Goal: Feedback & Contribution: Submit feedback/report problem

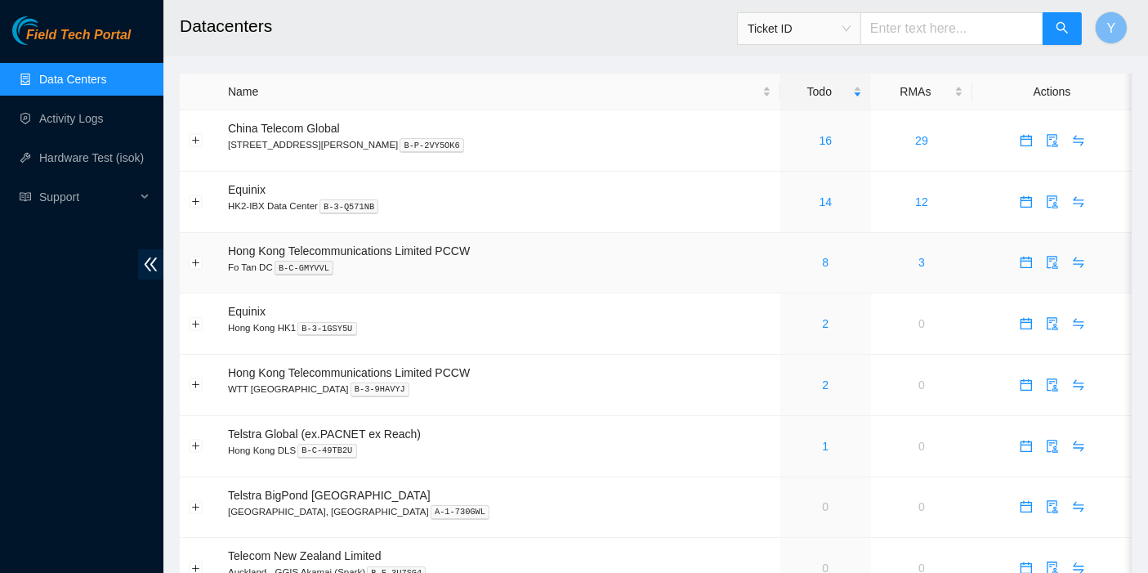
click at [793, 260] on div "8" at bounding box center [825, 262] width 73 height 18
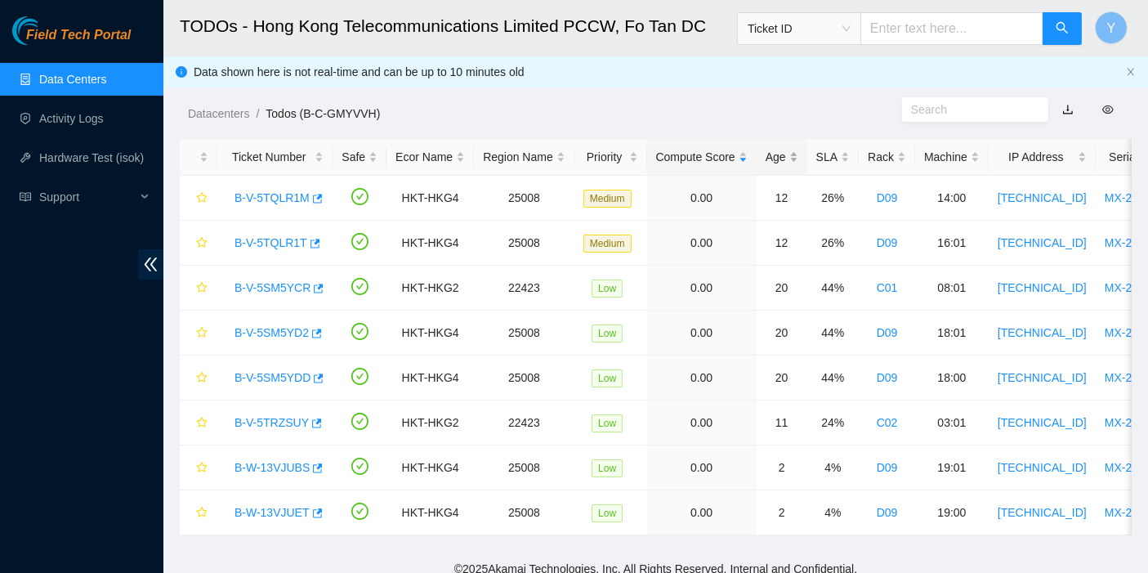
click at [779, 161] on div "Age" at bounding box center [782, 157] width 33 height 18
click at [775, 159] on div "Age" at bounding box center [782, 157] width 33 height 18
click at [283, 199] on link "B-V-5SM5YCR" at bounding box center [272, 197] width 76 height 13
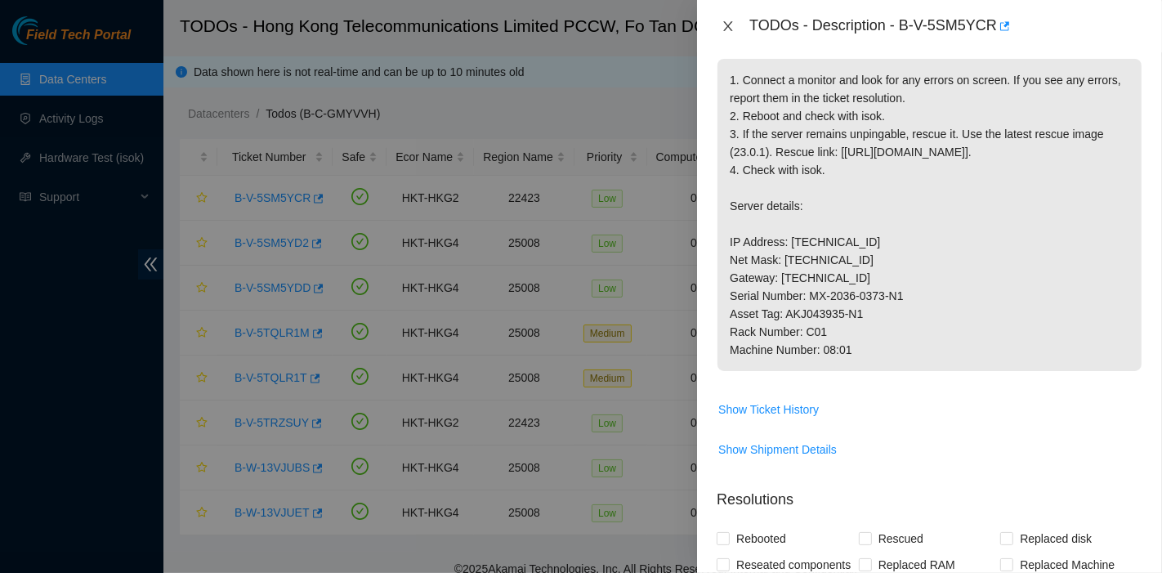
click at [731, 22] on icon "close" at bounding box center [728, 26] width 9 height 10
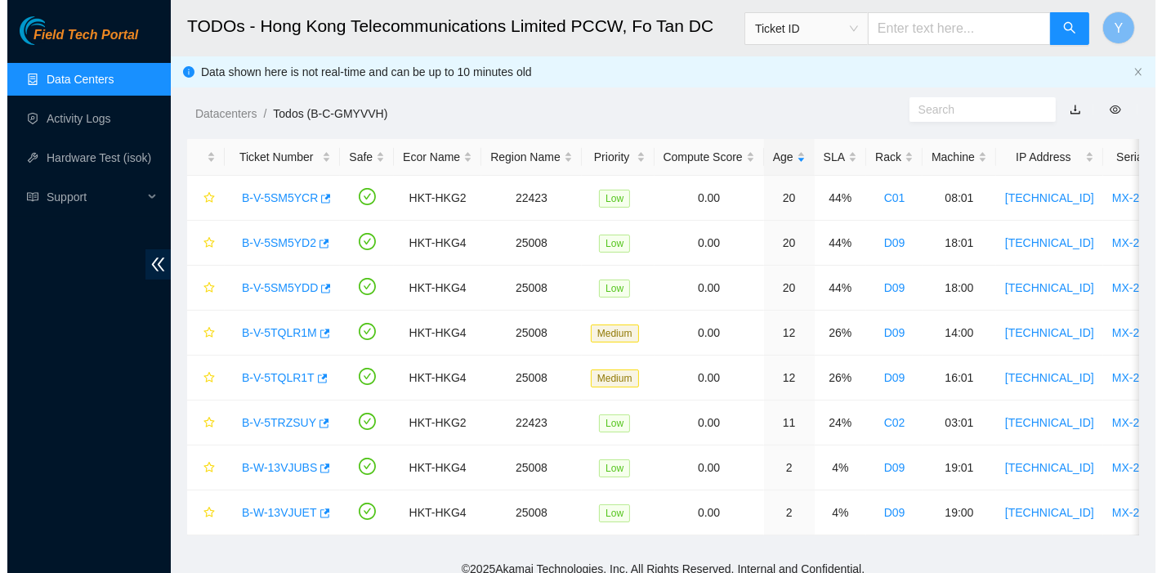
scroll to position [296, 0]
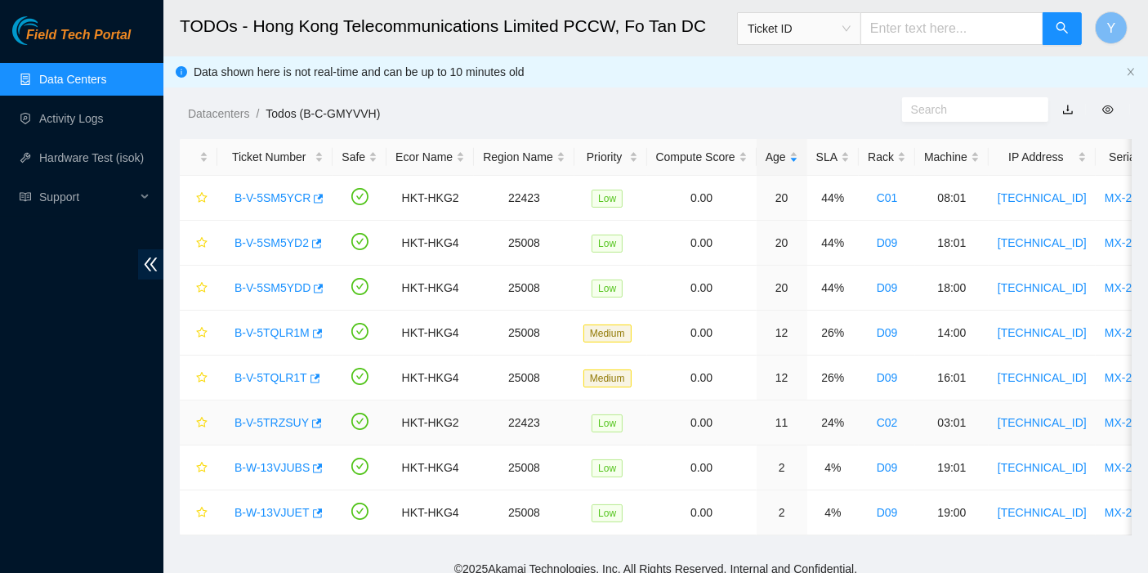
click at [278, 421] on link "B-V-5TRZSUY" at bounding box center [271, 422] width 74 height 13
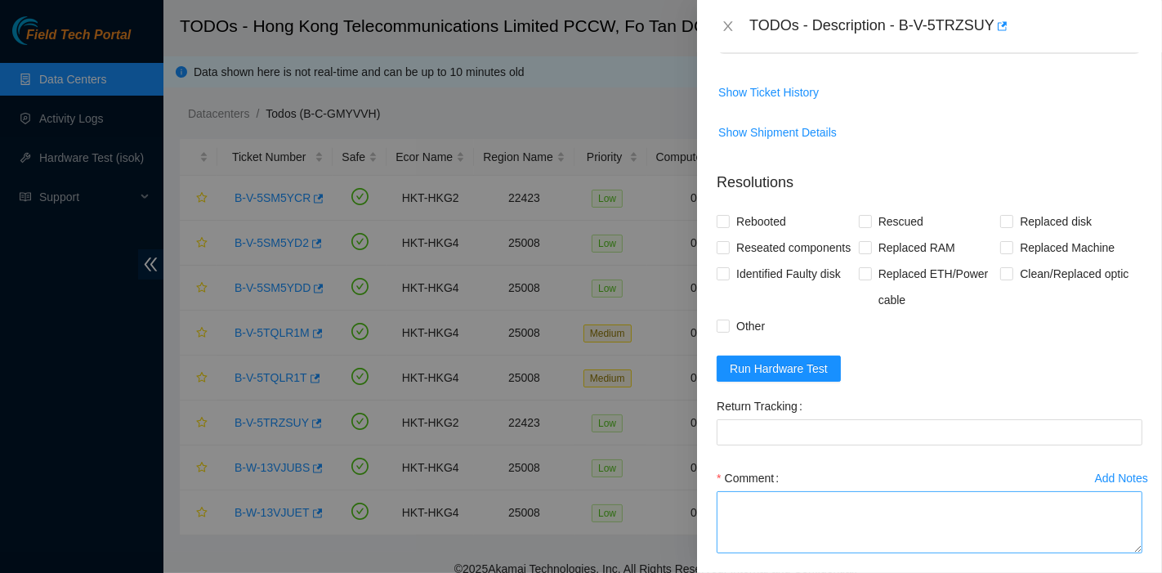
scroll to position [508, 0]
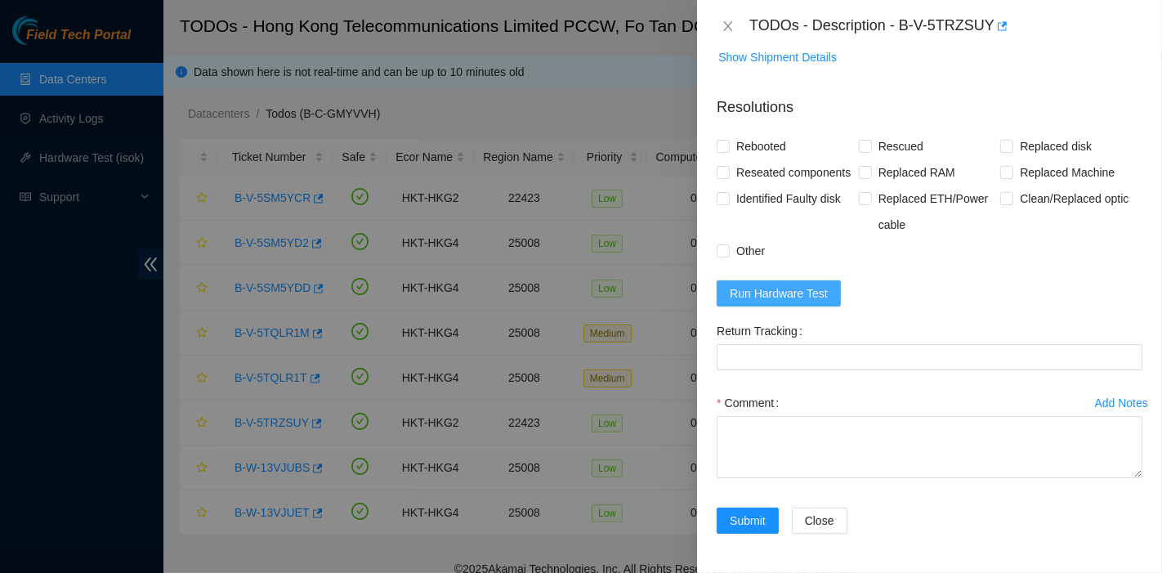
click at [792, 282] on button "Run Hardware Test" at bounding box center [778, 293] width 124 height 26
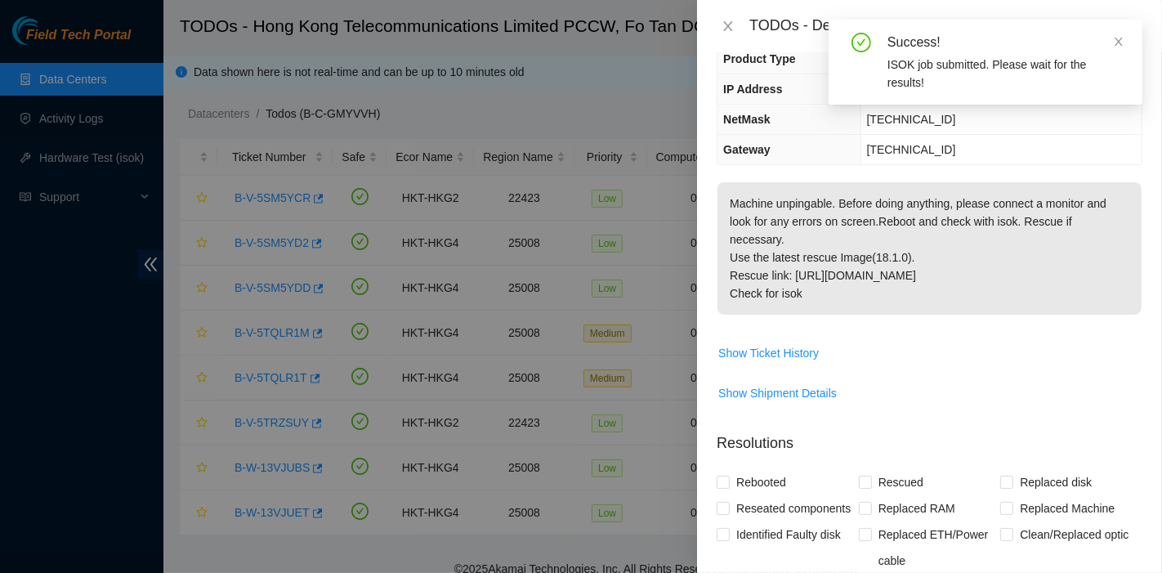
scroll to position [147, 0]
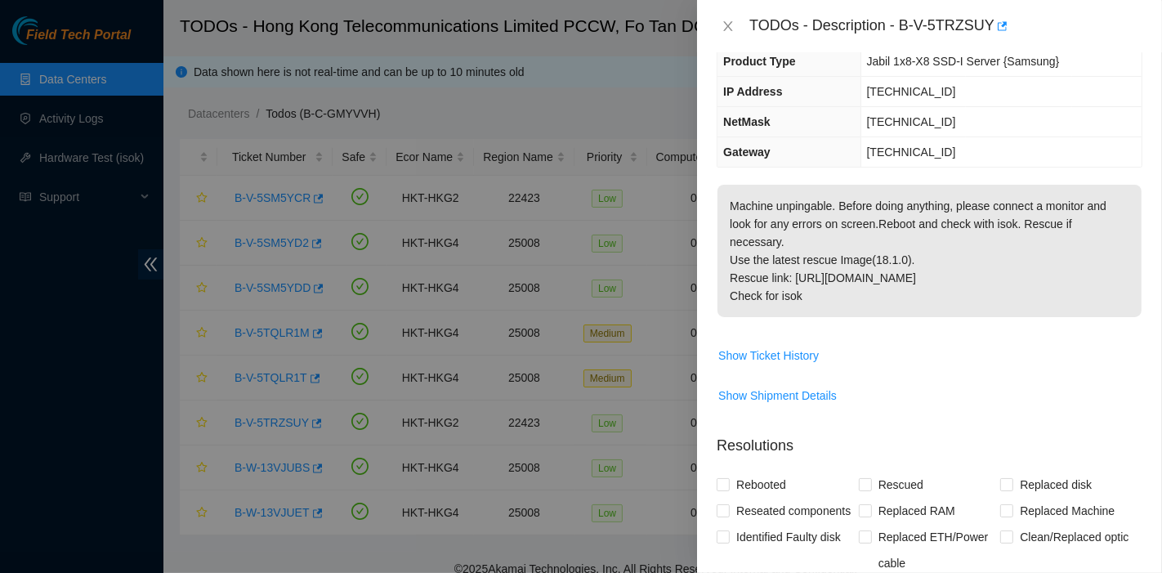
click at [118, 363] on div at bounding box center [581, 286] width 1162 height 573
click at [39, 433] on div at bounding box center [581, 286] width 1162 height 573
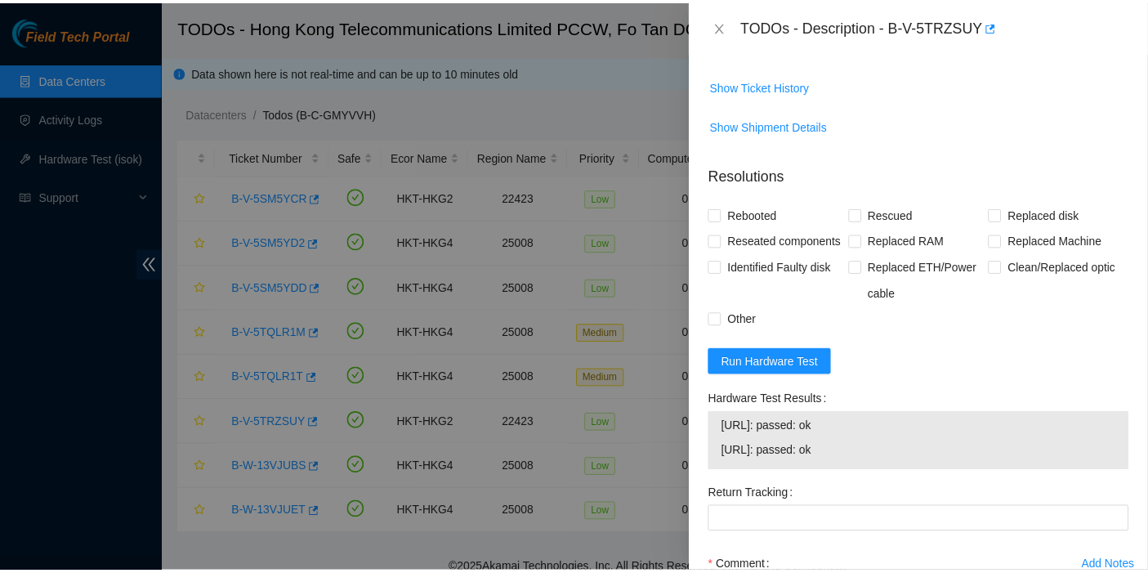
scroll to position [417, 0]
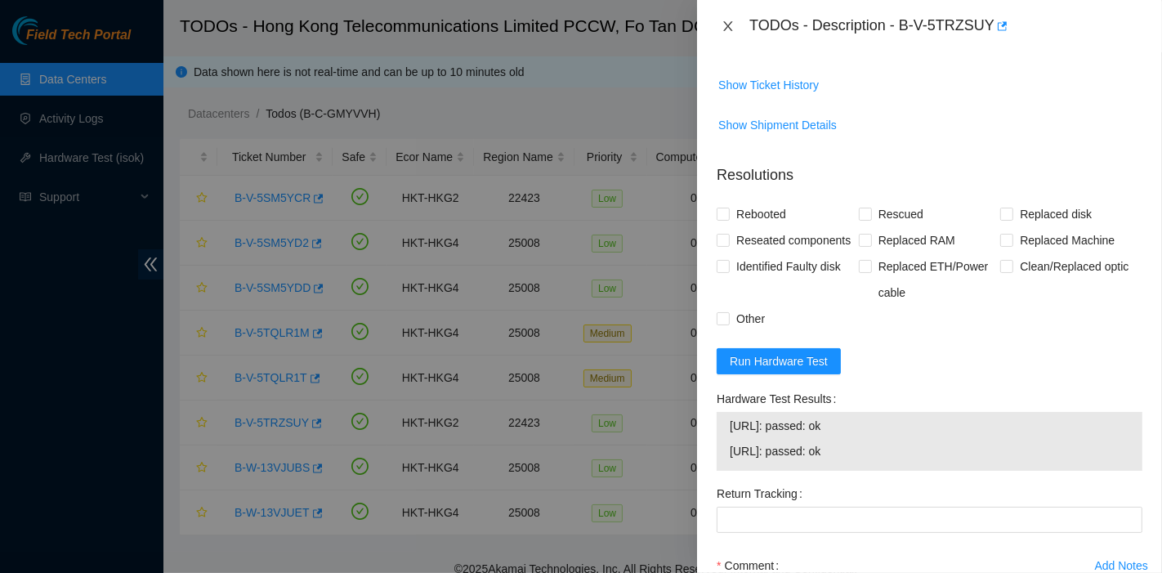
click at [733, 25] on icon "close" at bounding box center [727, 26] width 13 height 13
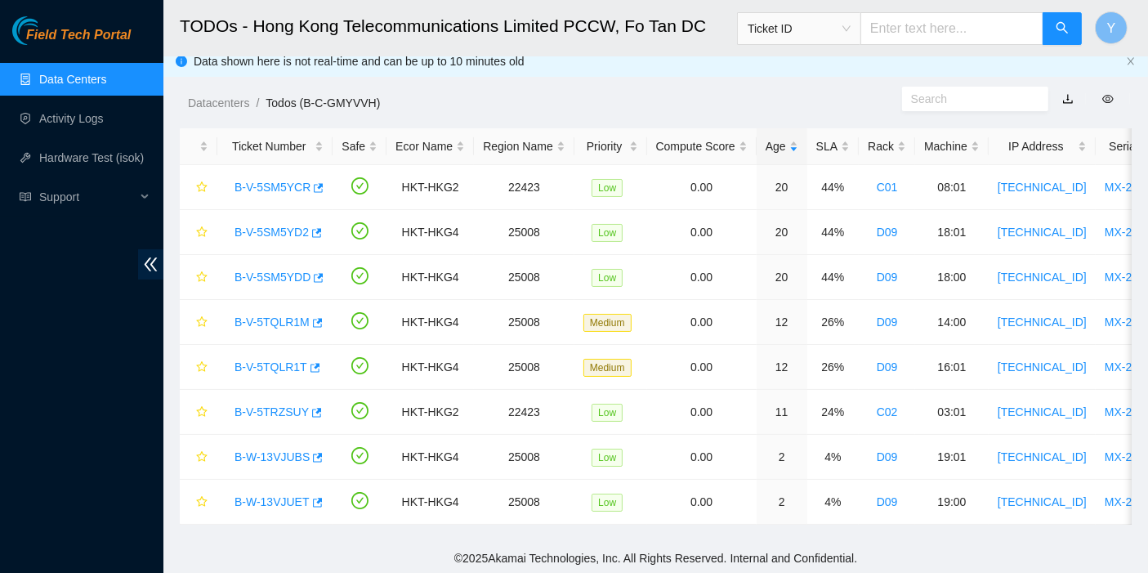
scroll to position [0, 0]
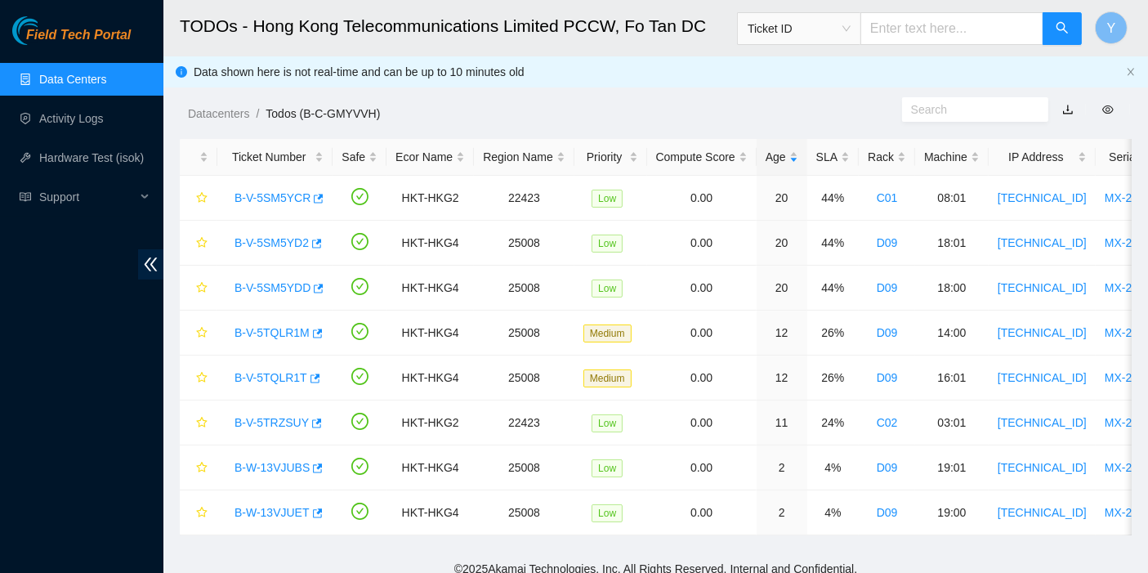
click at [102, 84] on link "Data Centers" at bounding box center [72, 79] width 67 height 13
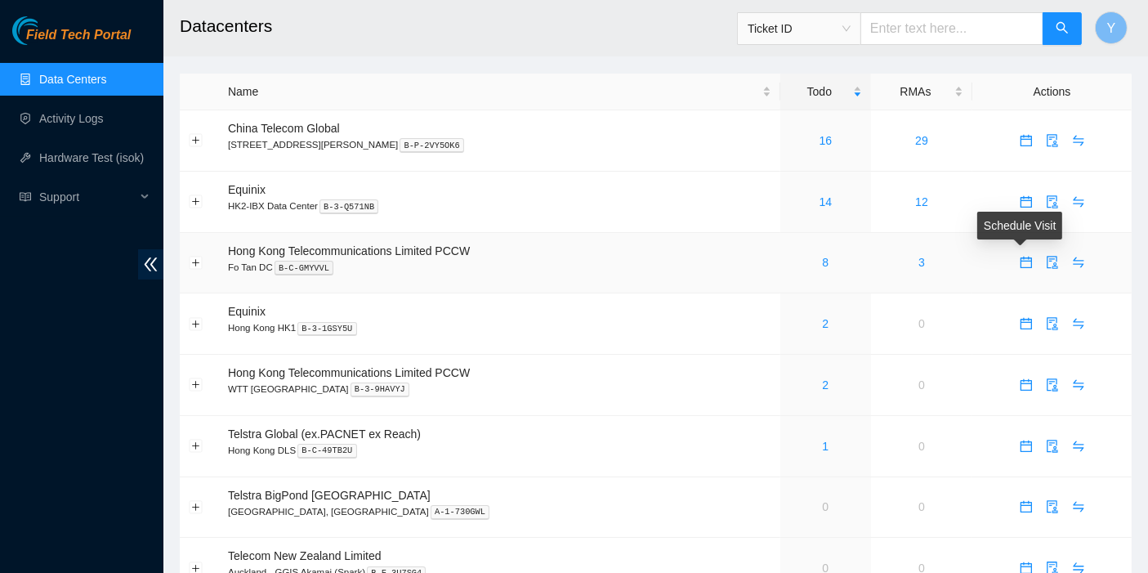
click at [1022, 263] on icon "calendar" at bounding box center [1026, 262] width 13 height 13
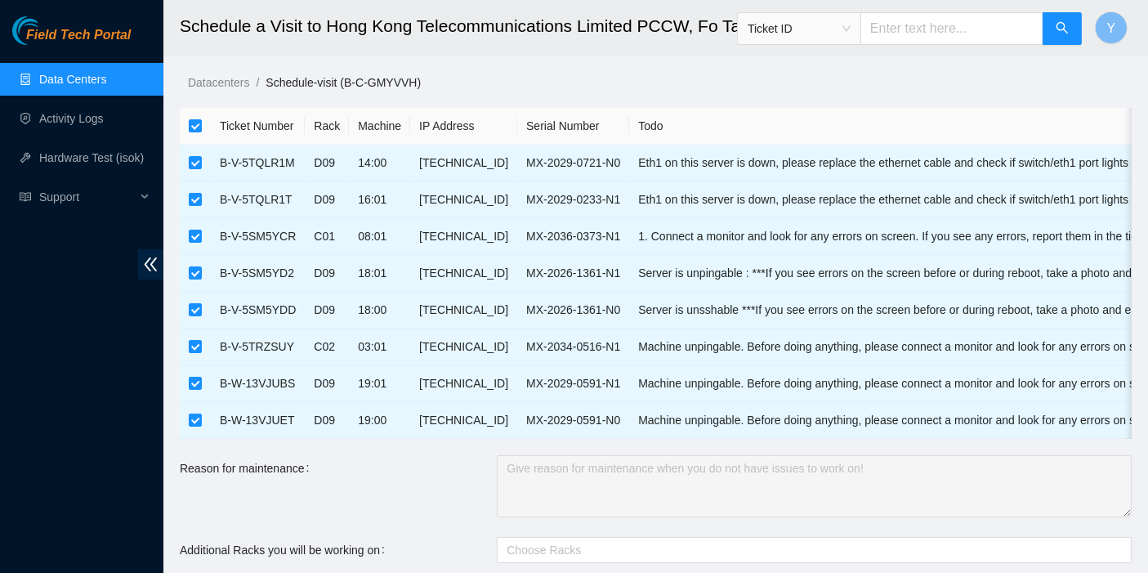
drag, startPoint x: 9, startPoint y: 308, endPoint x: 15, endPoint y: 301, distance: 9.3
click at [9, 308] on div "Field Tech Portal Data Centers Activity Logs Hardware Test (isok) Support" at bounding box center [81, 294] width 163 height 556
click at [194, 127] on input "checkbox" at bounding box center [195, 125] width 13 height 13
checkbox input "false"
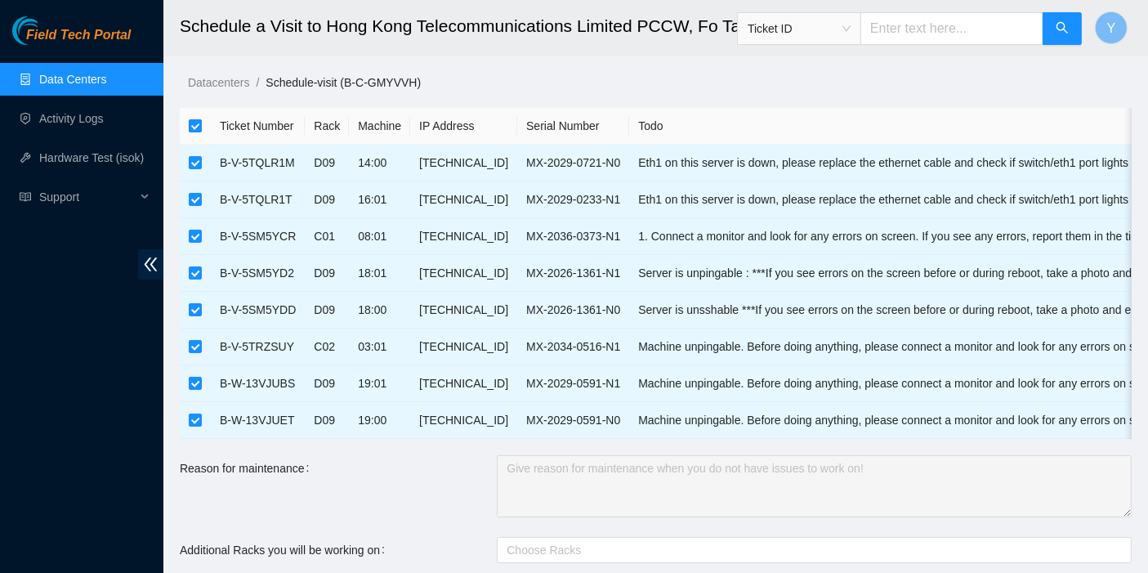
checkbox input "false"
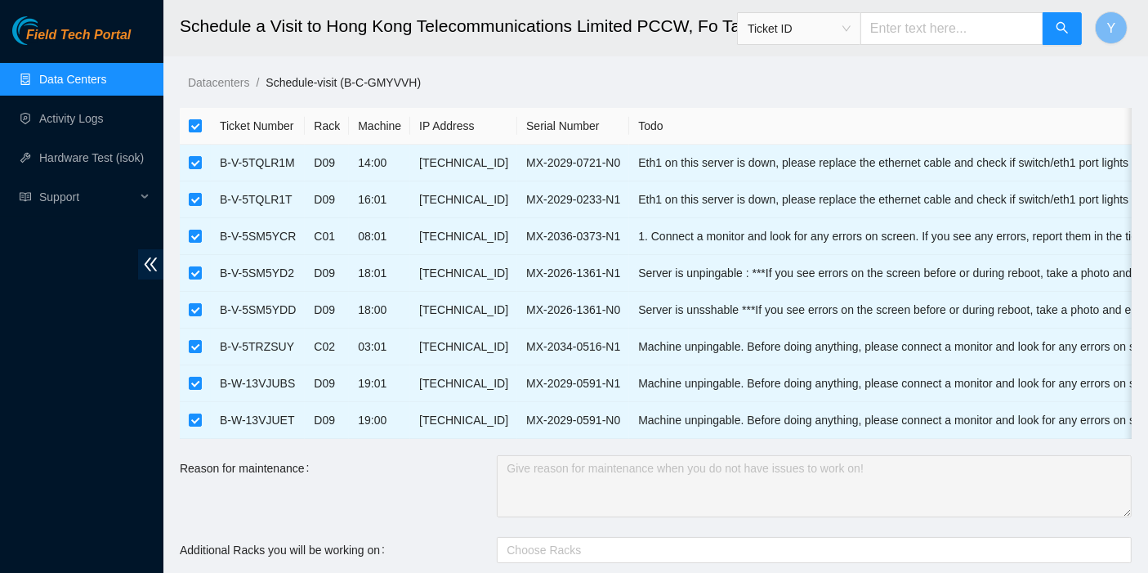
checkbox input "false"
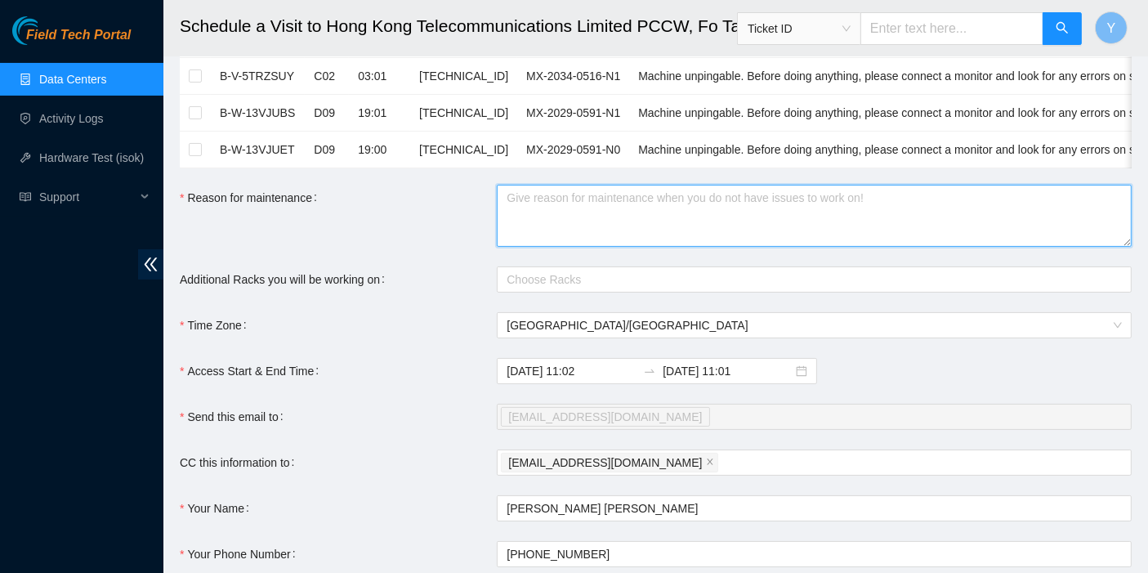
click at [547, 226] on textarea "Reason for maintenance" at bounding box center [814, 216] width 635 height 62
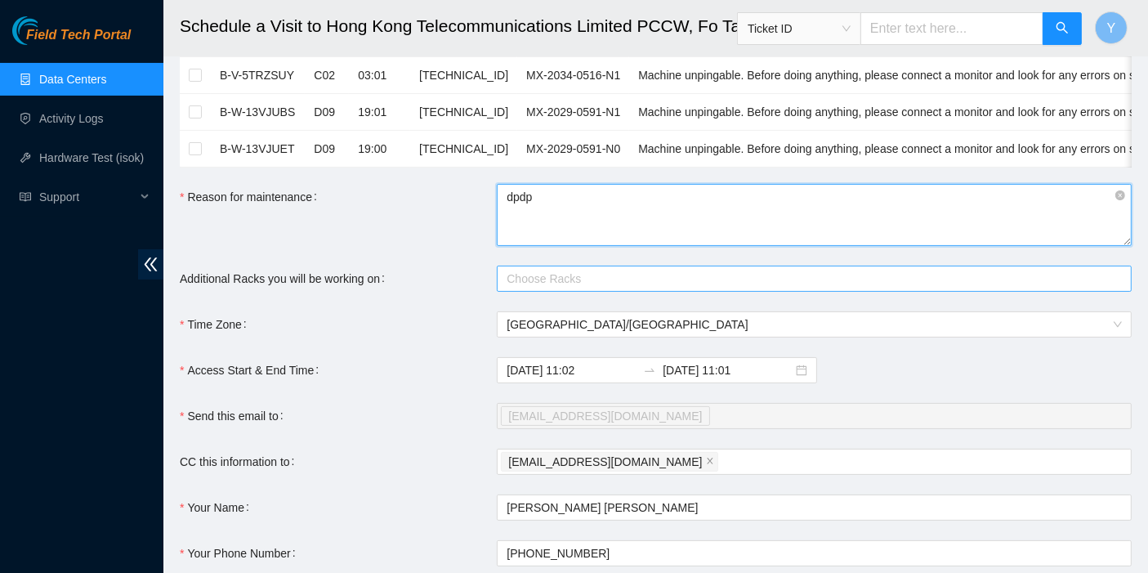
click at [558, 288] on div at bounding box center [806, 279] width 610 height 20
type textarea "dpdp"
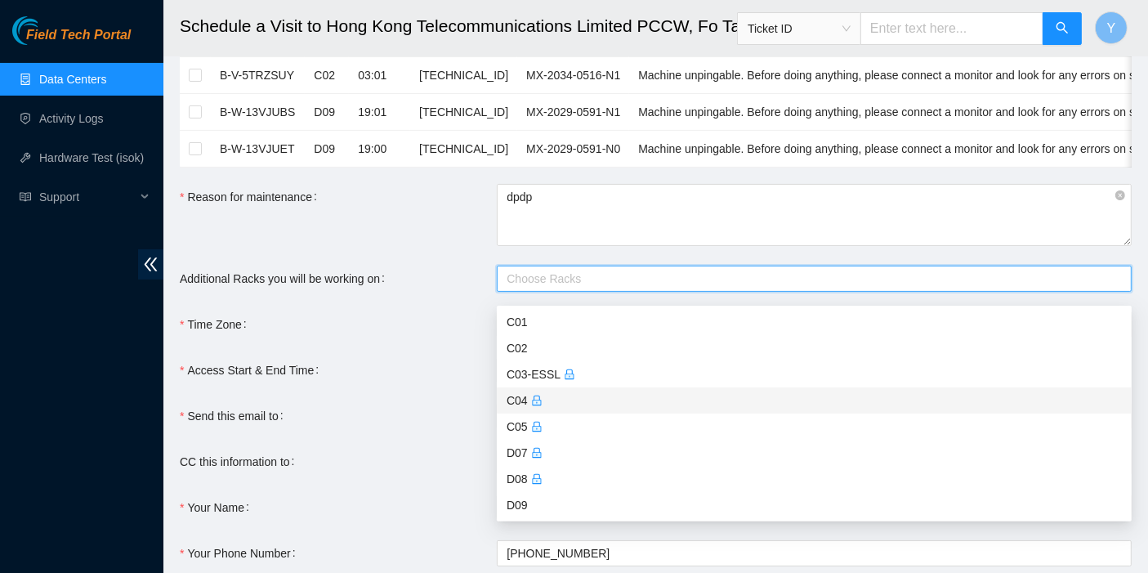
scroll to position [25, 0]
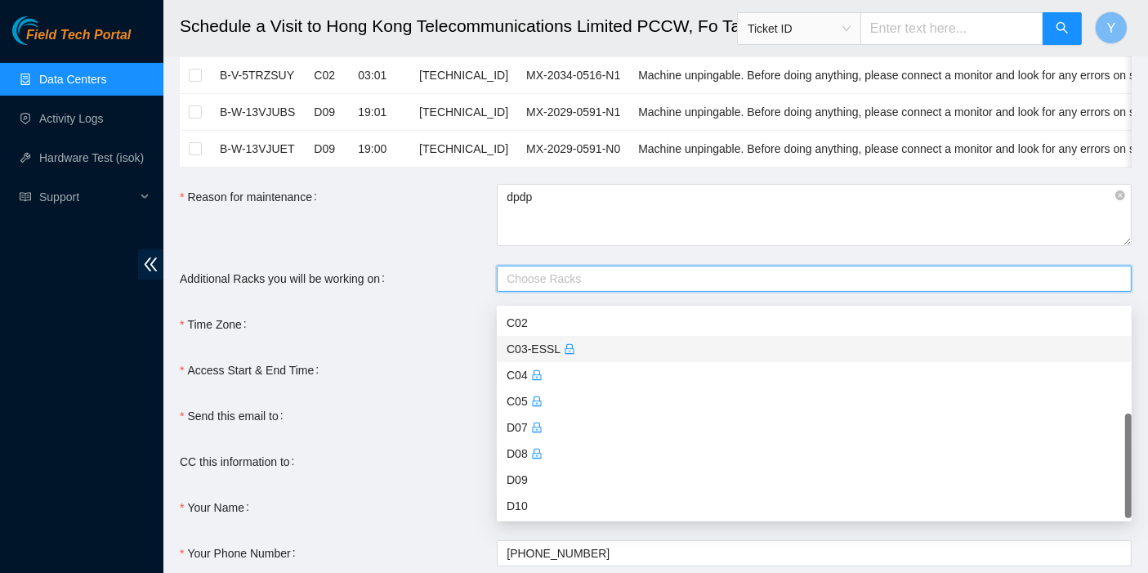
click at [546, 349] on div "C03-ESSL" at bounding box center [814, 349] width 615 height 18
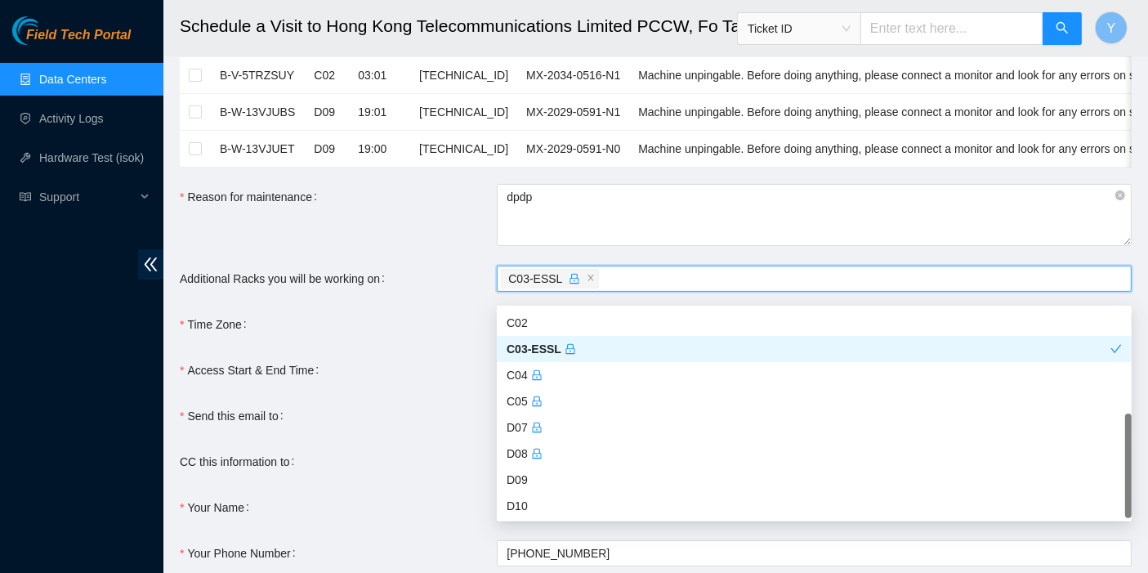
scroll to position [273, 0]
click at [94, 456] on div "Field Tech Portal Data Centers Activity Logs Hardware Test (isok) Support" at bounding box center [81, 294] width 163 height 556
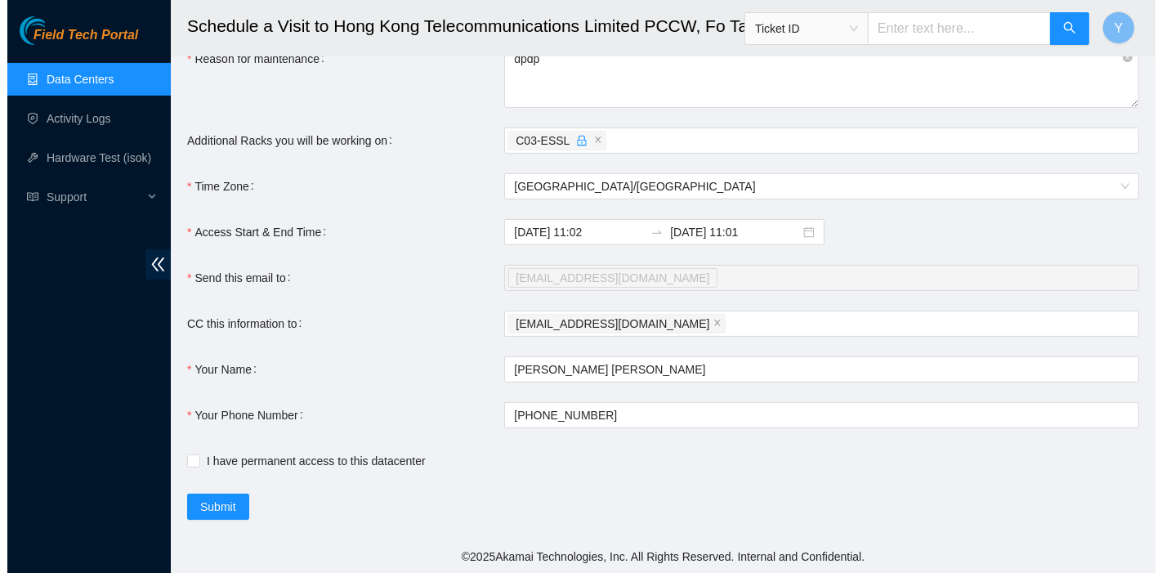
scroll to position [421, 0]
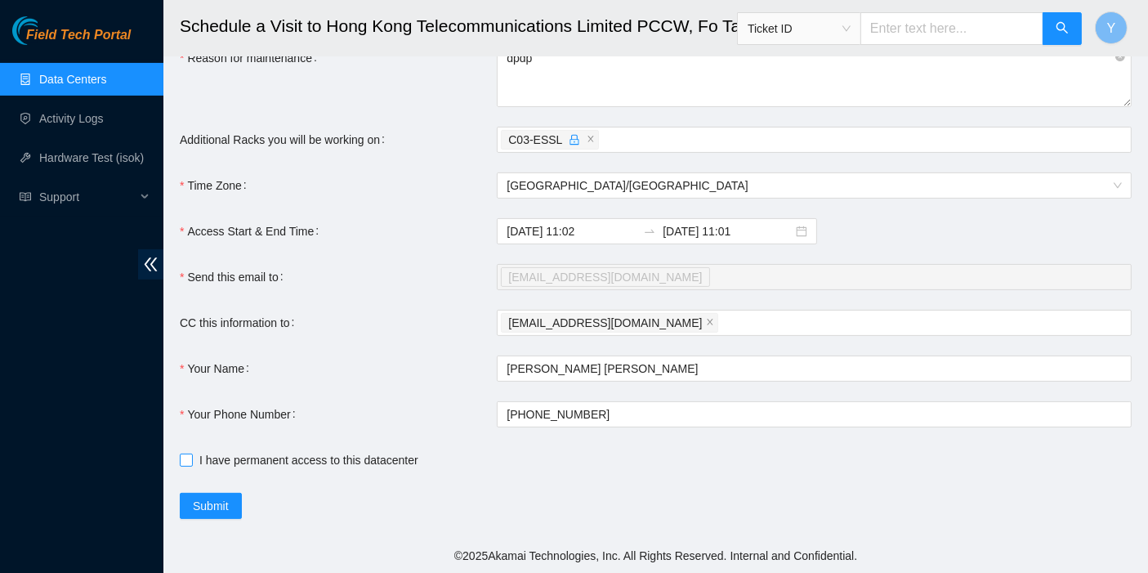
click at [226, 464] on span "I have permanent access to this datacenter" at bounding box center [309, 460] width 232 height 18
click at [191, 464] on input "I have permanent access to this datacenter" at bounding box center [185, 458] width 11 height 11
checkbox input "true"
click at [208, 505] on span "Submit" at bounding box center [211, 506] width 36 height 18
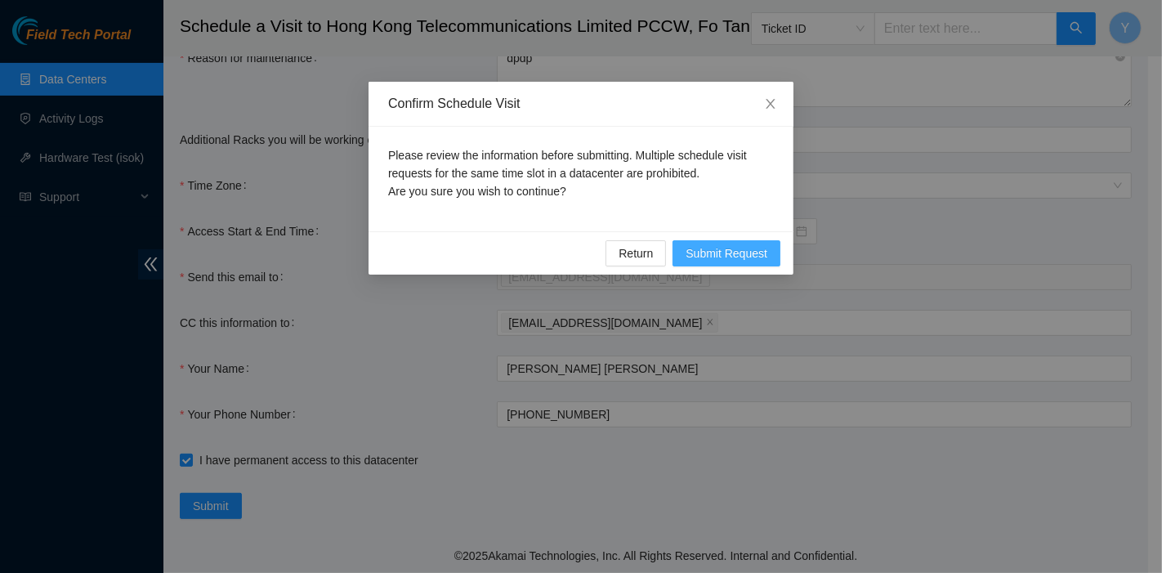
click at [714, 260] on span "Submit Request" at bounding box center [726, 253] width 82 height 18
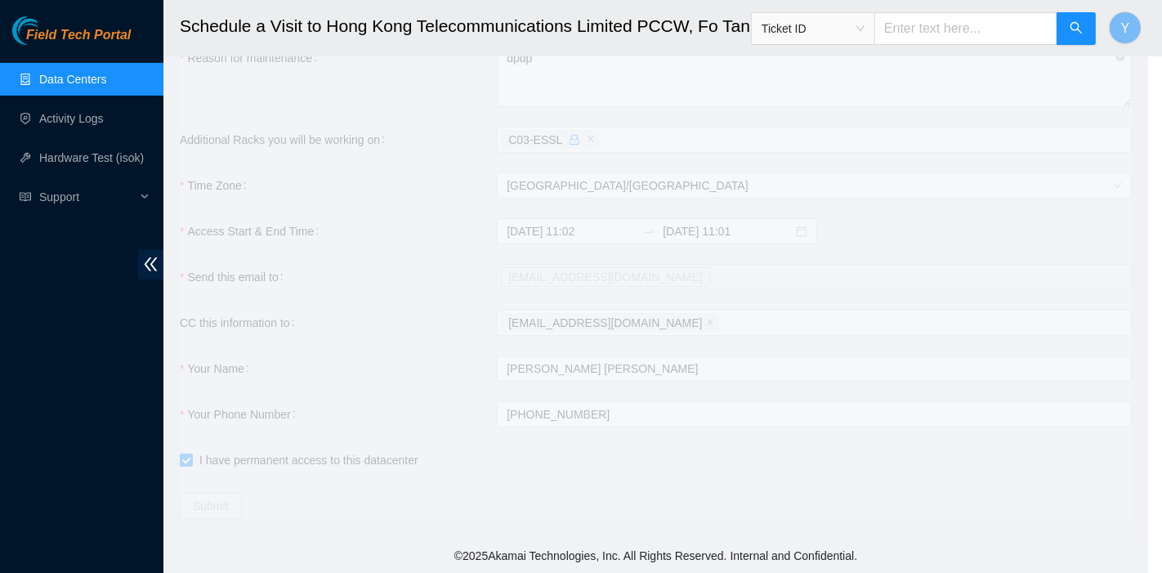
type input "[DATE] 11:03"
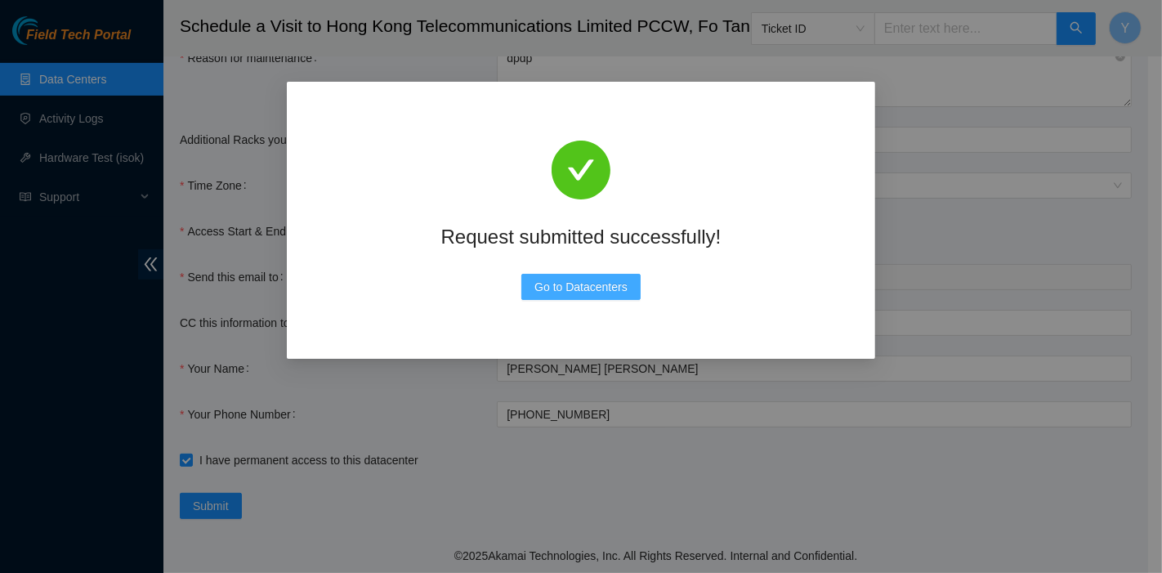
click at [586, 276] on button "Go to Datacenters" at bounding box center [580, 287] width 119 height 26
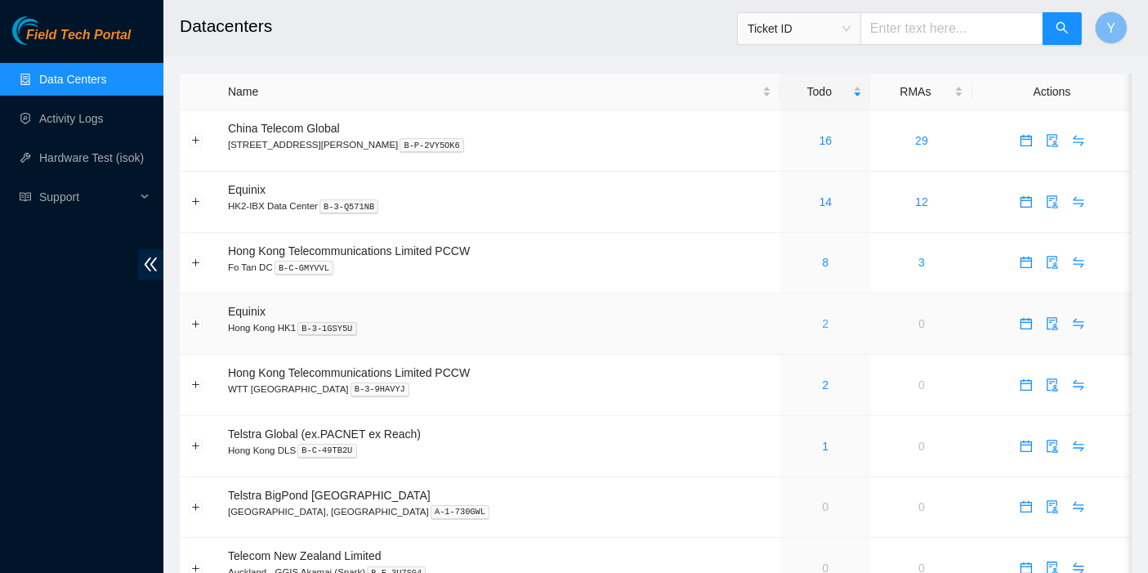
click at [823, 325] on link "2" at bounding box center [826, 323] width 7 height 13
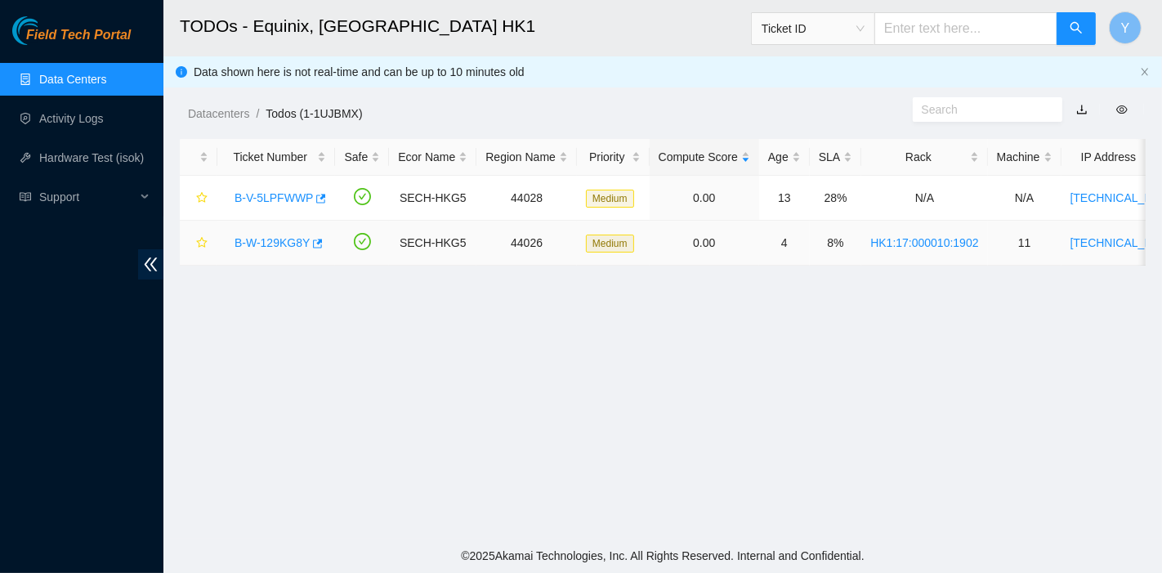
click at [264, 240] on link "B-W-129KG8Y" at bounding box center [271, 242] width 75 height 13
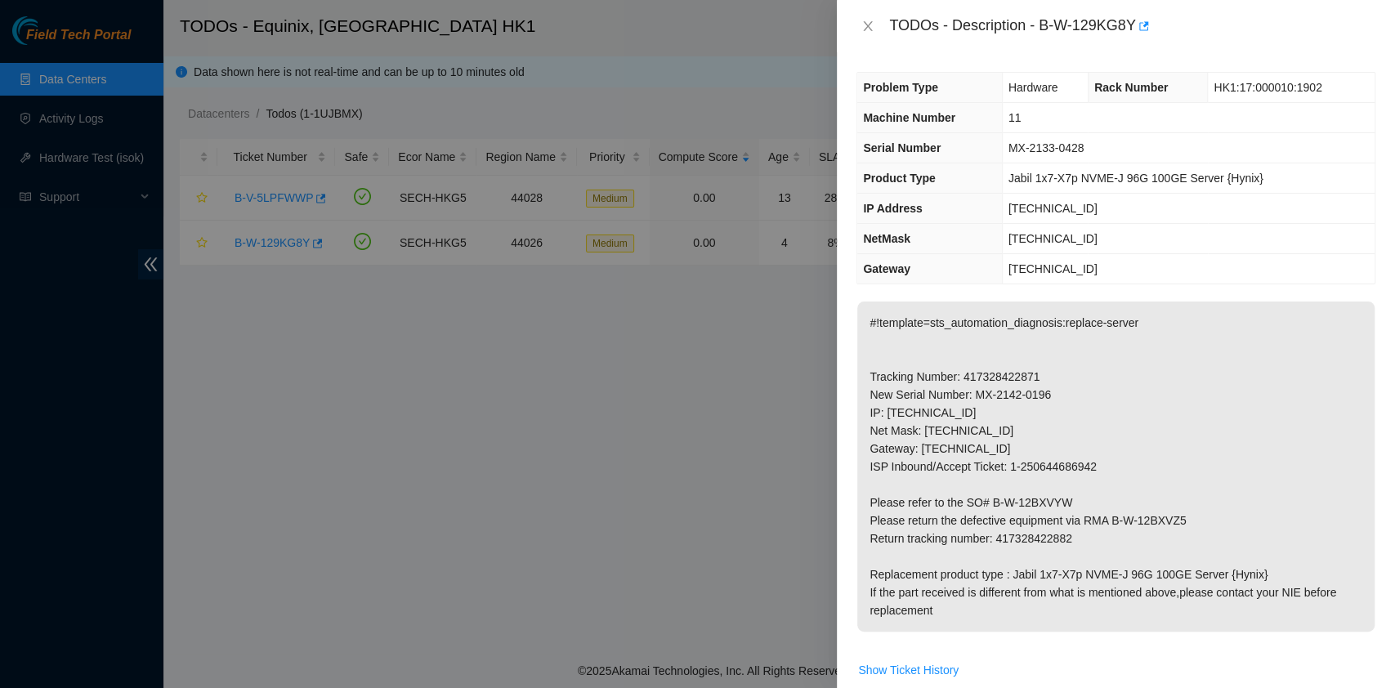
click at [687, 436] on div at bounding box center [697, 344] width 1395 height 688
drag, startPoint x: 368, startPoint y: 493, endPoint x: 430, endPoint y: 495, distance: 61.3
click at [368, 493] on div at bounding box center [697, 344] width 1395 height 688
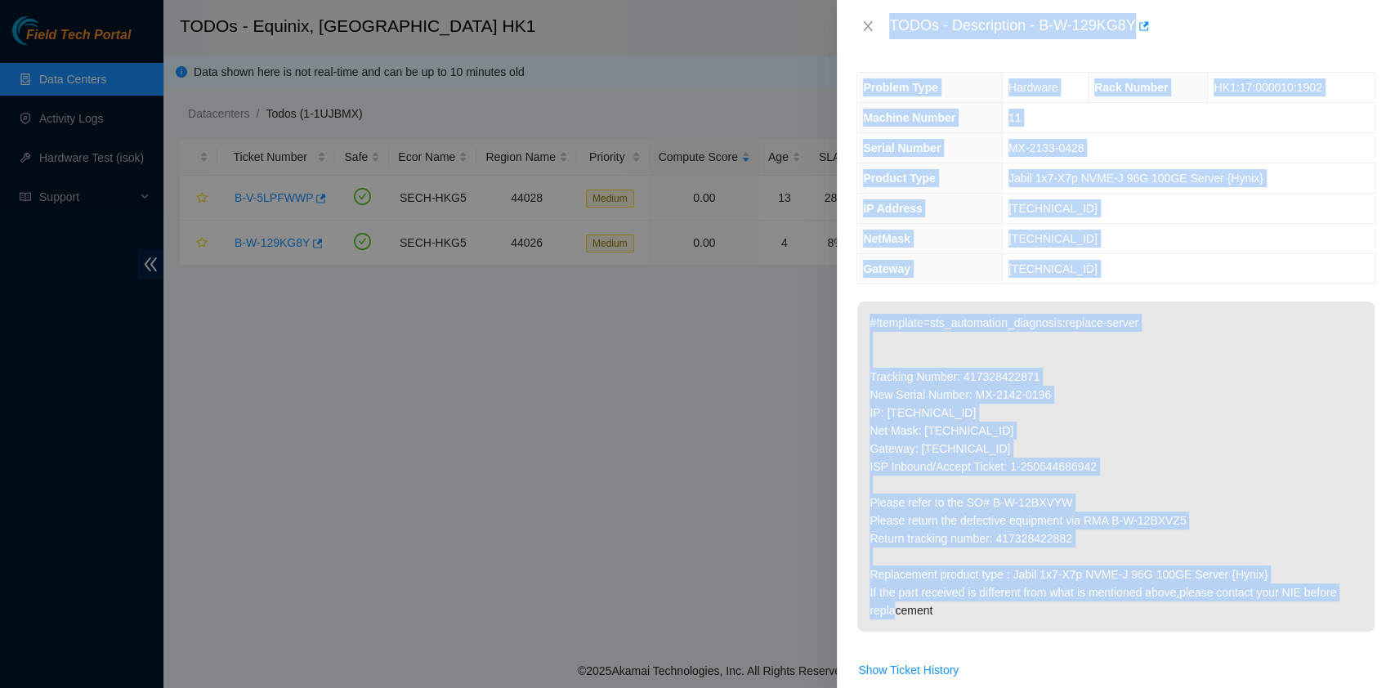
drag, startPoint x: 950, startPoint y: 610, endPoint x: 852, endPoint y: 23, distance: 595.5
click at [852, 23] on div "TODOs - Description - B-W-129KG8Y Problem Type Hardware Rack Number HK1:17:0000…" at bounding box center [1116, 344] width 558 height 688
copy div "TODOs - Description - B-W-129KG8Y Problem Type Hardware Rack Number HK1:17:0000…"
click at [45, 319] on div at bounding box center [697, 344] width 1395 height 688
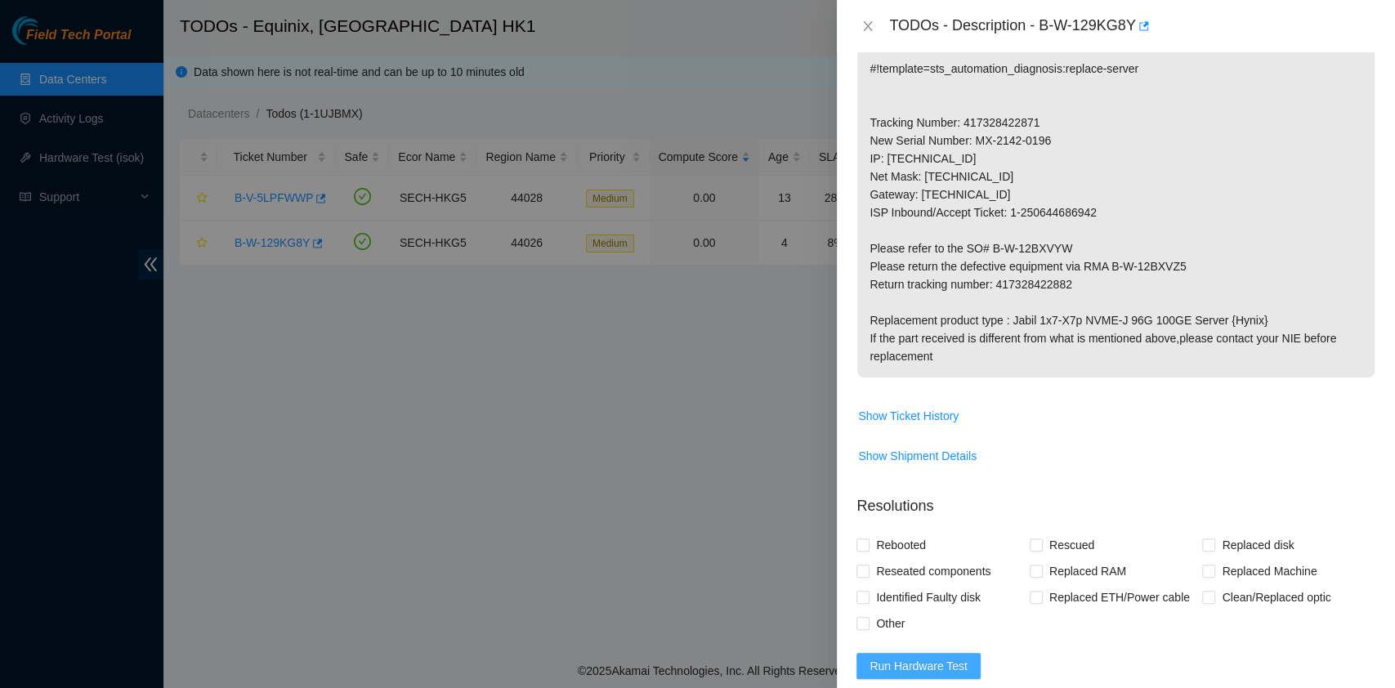
scroll to position [511, 0]
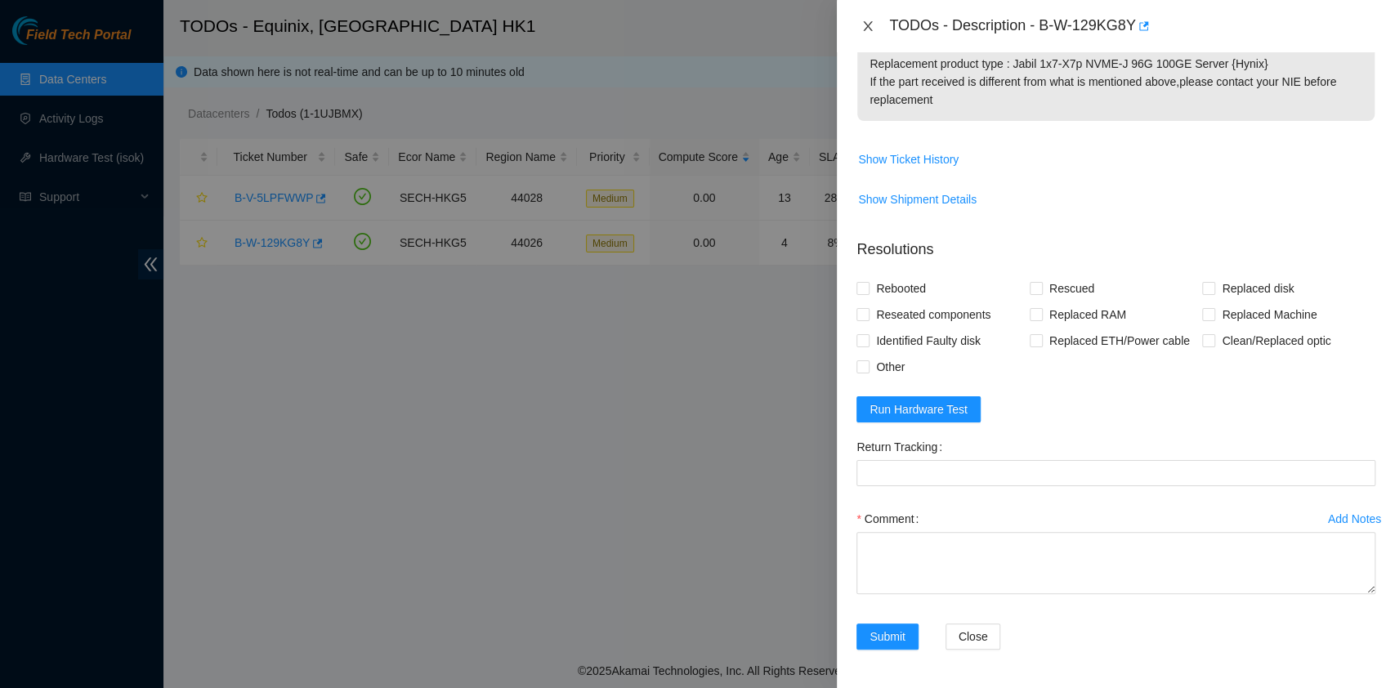
click at [864, 33] on button "Close" at bounding box center [867, 27] width 23 height 16
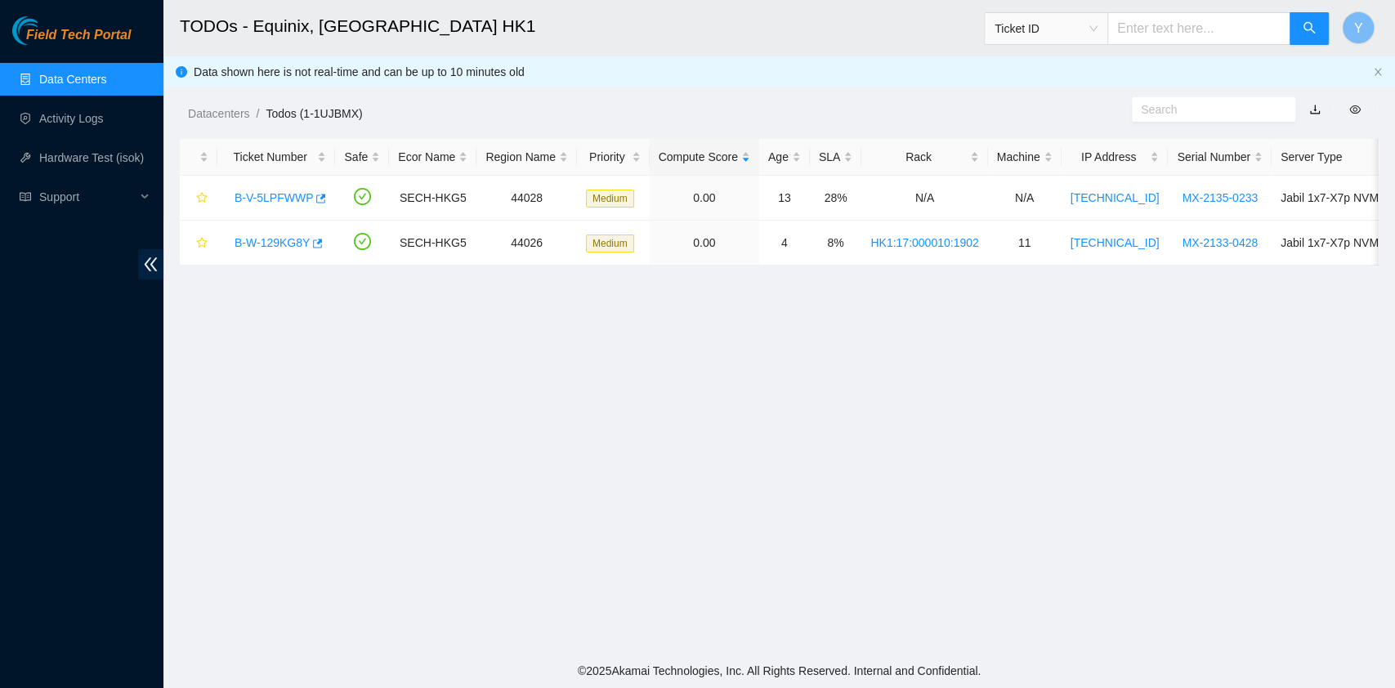
scroll to position [417, 0]
click at [81, 81] on link "Data Centers" at bounding box center [72, 79] width 67 height 13
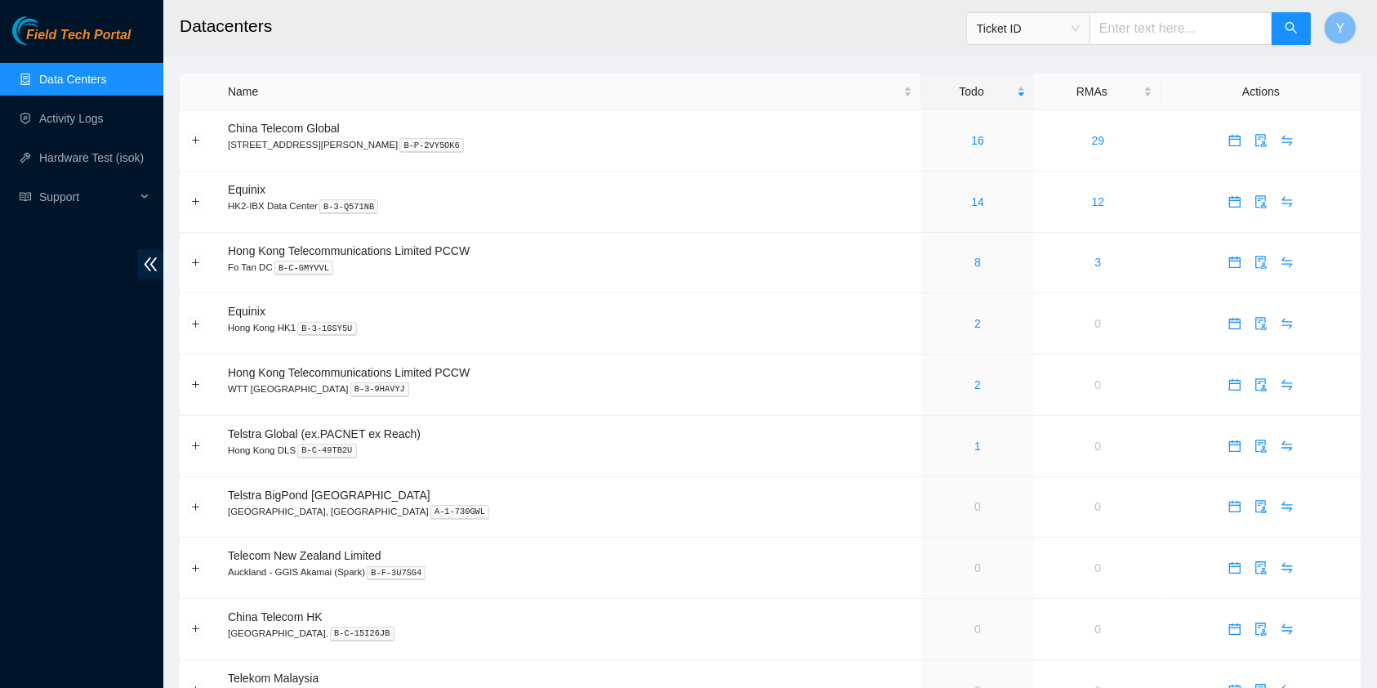
click at [118, 297] on div "Field Tech Portal Data Centers Activity Logs Hardware Test (isok) Support" at bounding box center [81, 352] width 163 height 672
click at [92, 163] on link "Hardware Test (isok)" at bounding box center [91, 157] width 105 height 13
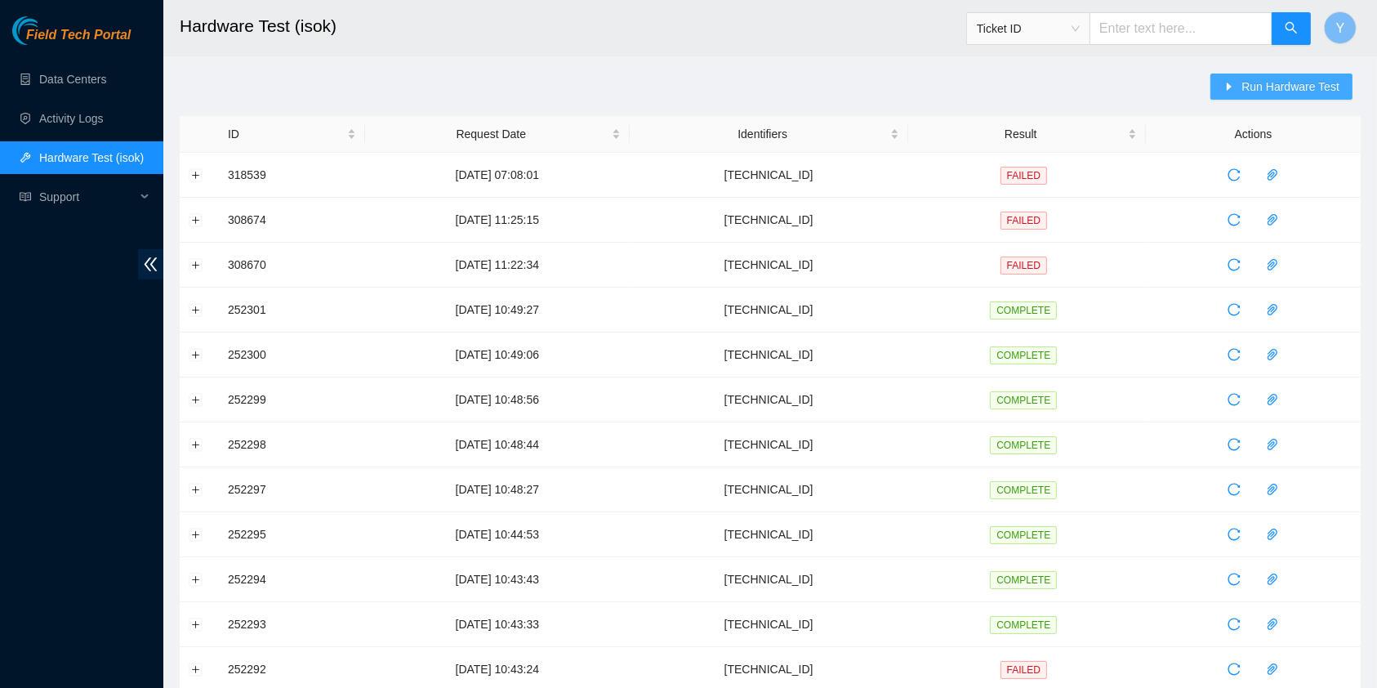
click at [1161, 81] on icon "caret-right" at bounding box center [1229, 86] width 11 height 11
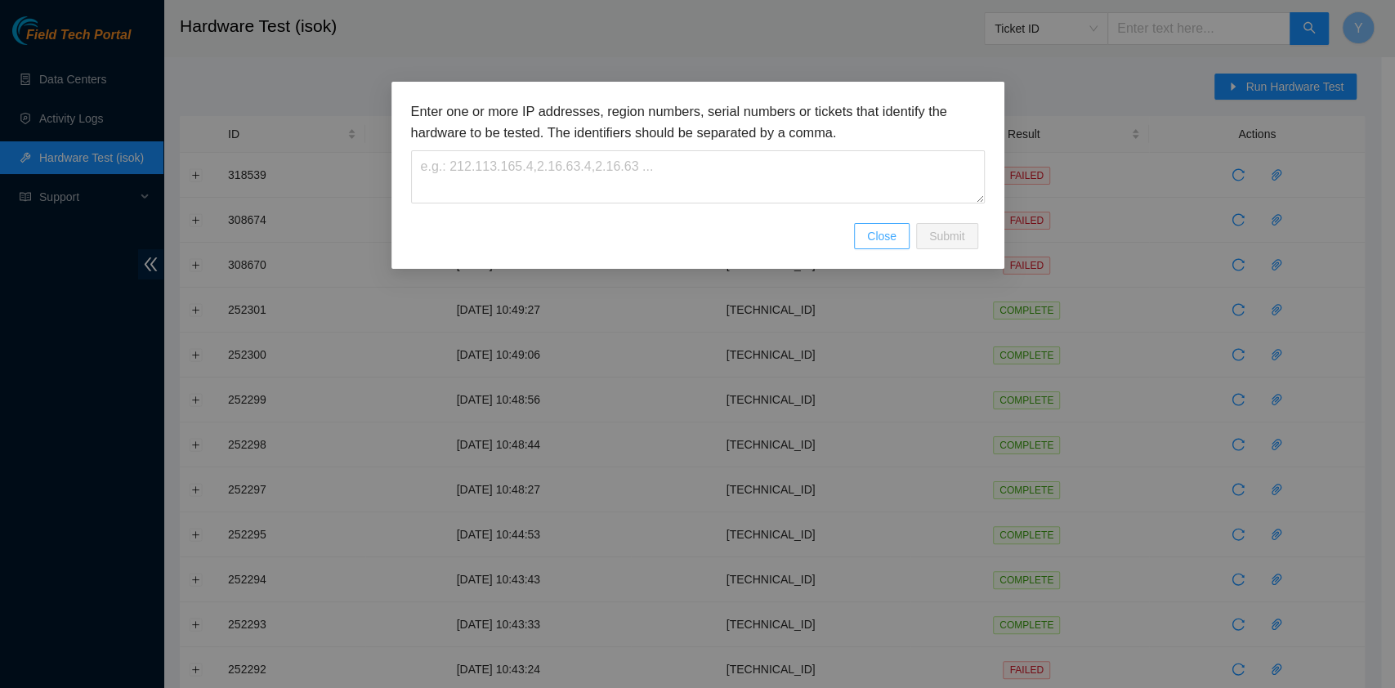
click at [869, 227] on span "Close" at bounding box center [881, 236] width 29 height 18
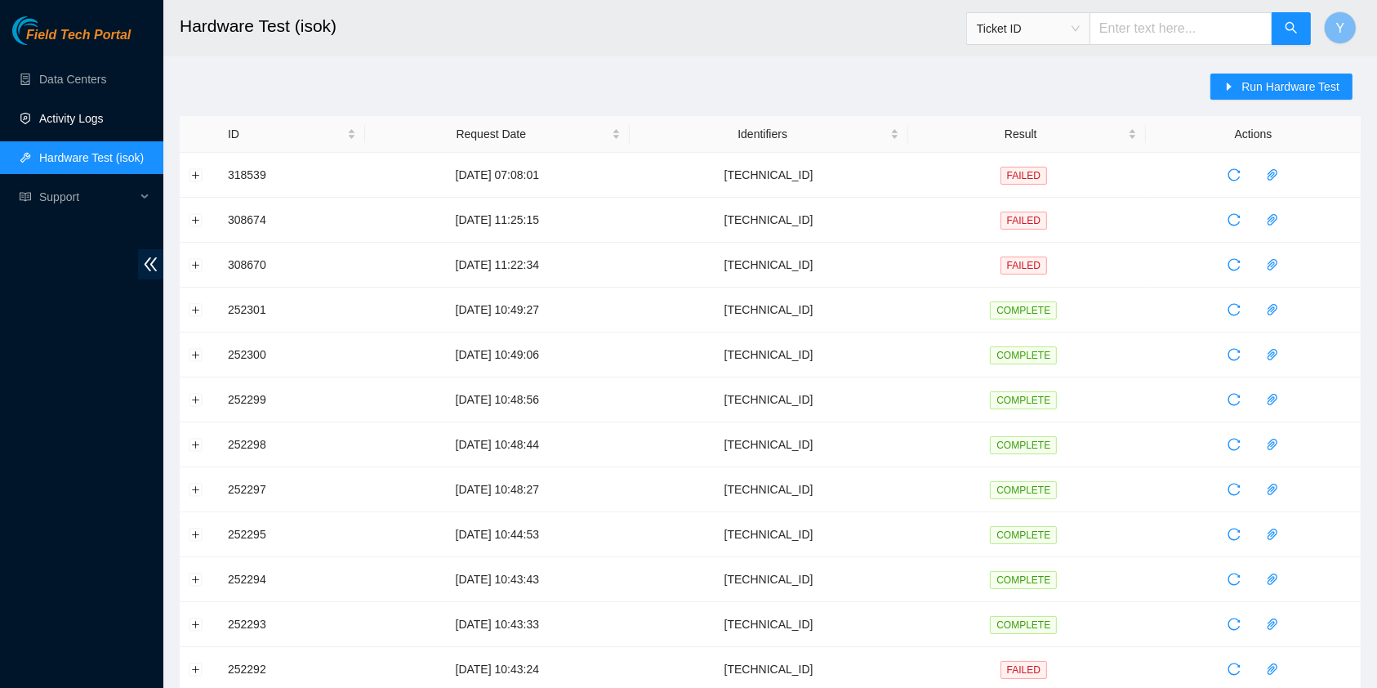
click at [95, 121] on link "Activity Logs" at bounding box center [71, 118] width 65 height 13
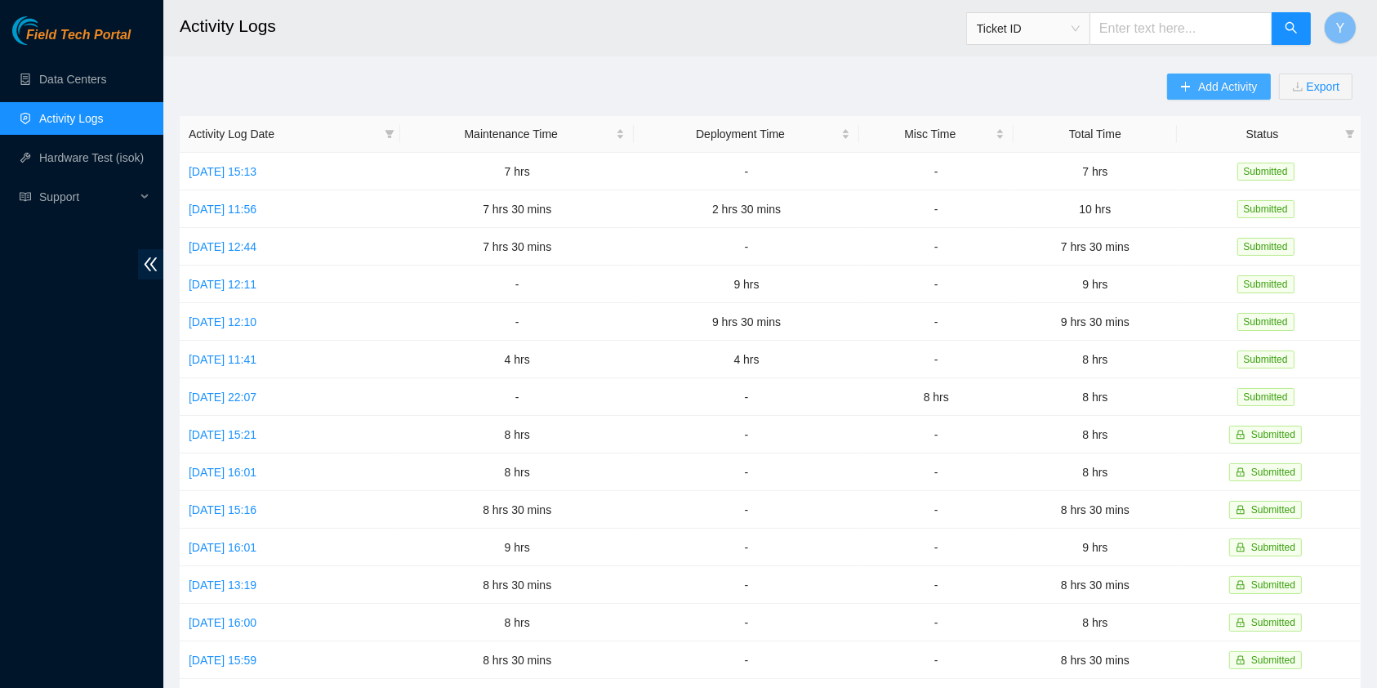
click at [1161, 87] on span "Add Activity" at bounding box center [1228, 87] width 59 height 18
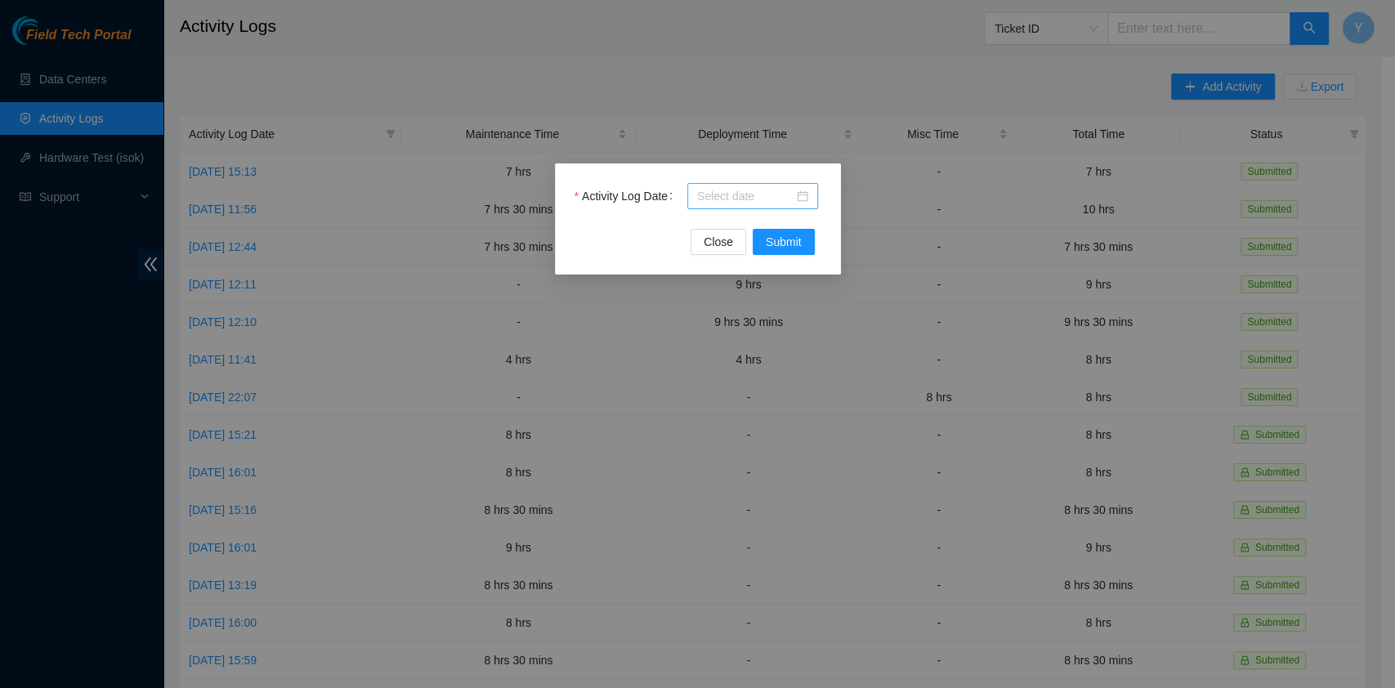
click at [739, 203] on input "Activity Log Date" at bounding box center [745, 196] width 96 height 18
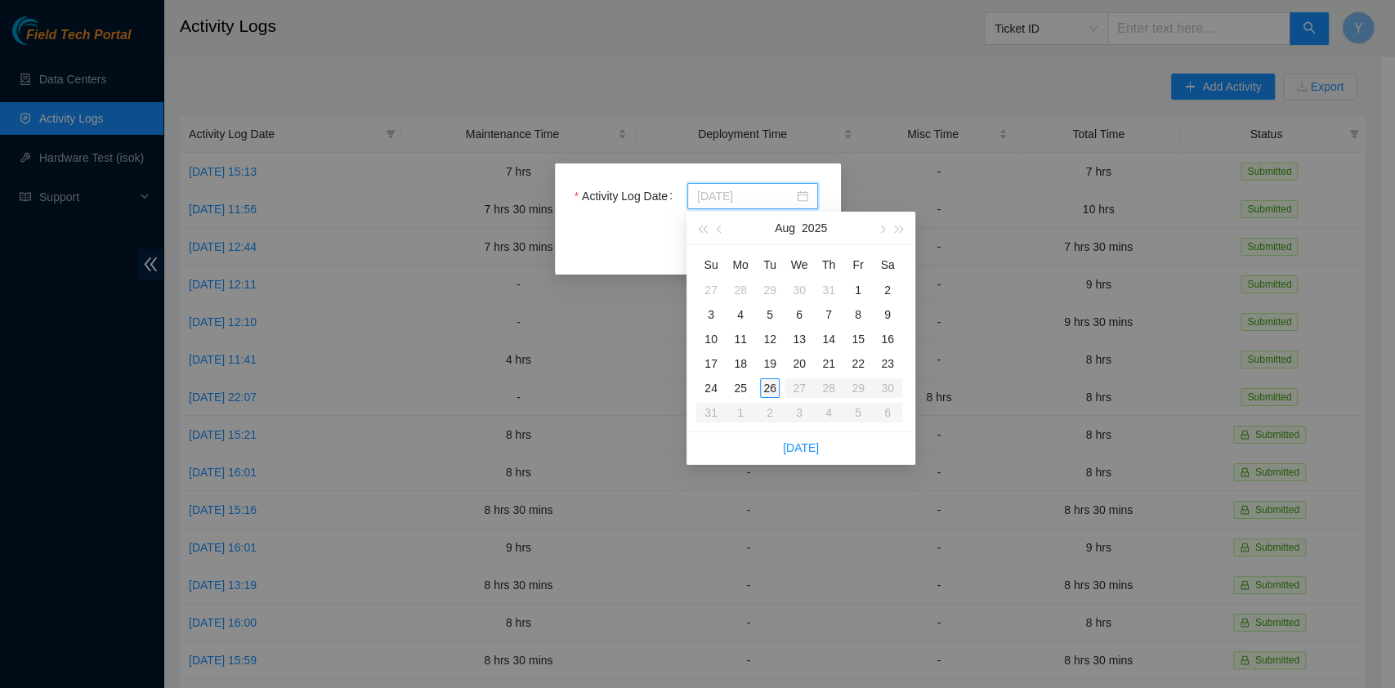
type input "2025-08-26"
click at [773, 382] on div "26" at bounding box center [770, 388] width 20 height 20
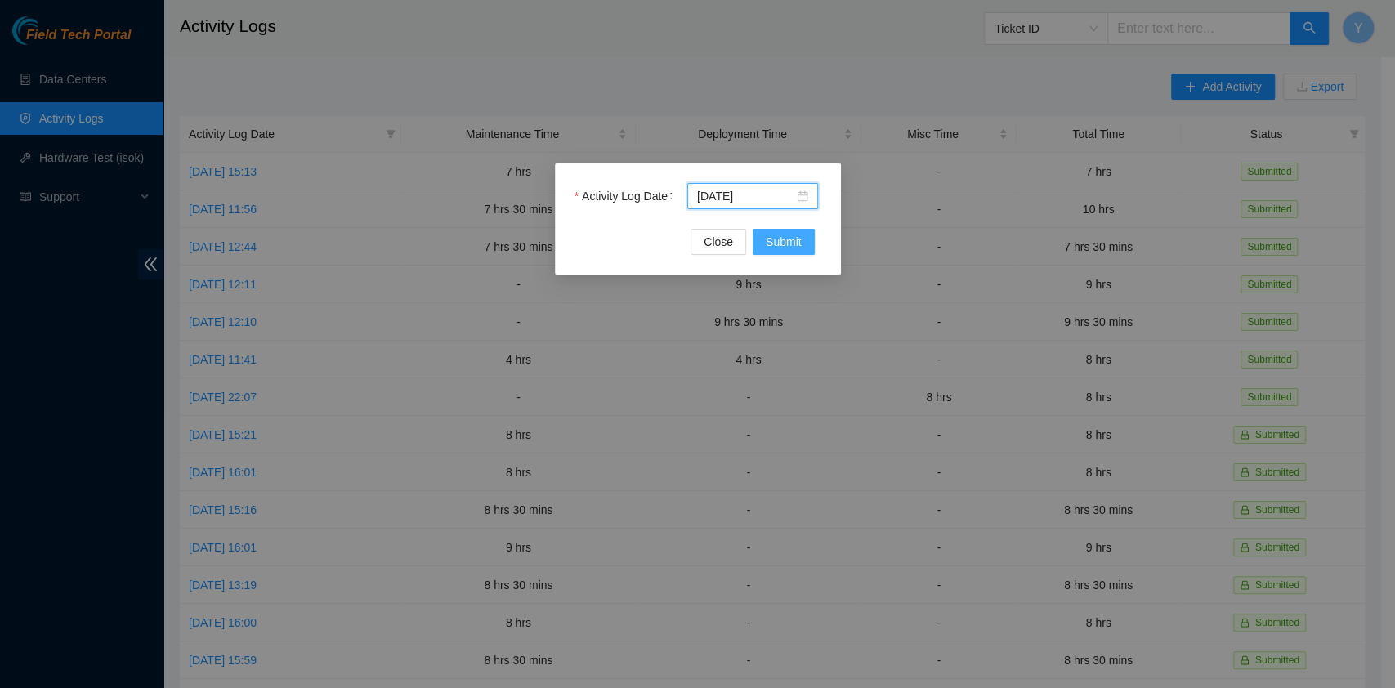
click at [778, 248] on span "Submit" at bounding box center [784, 242] width 36 height 18
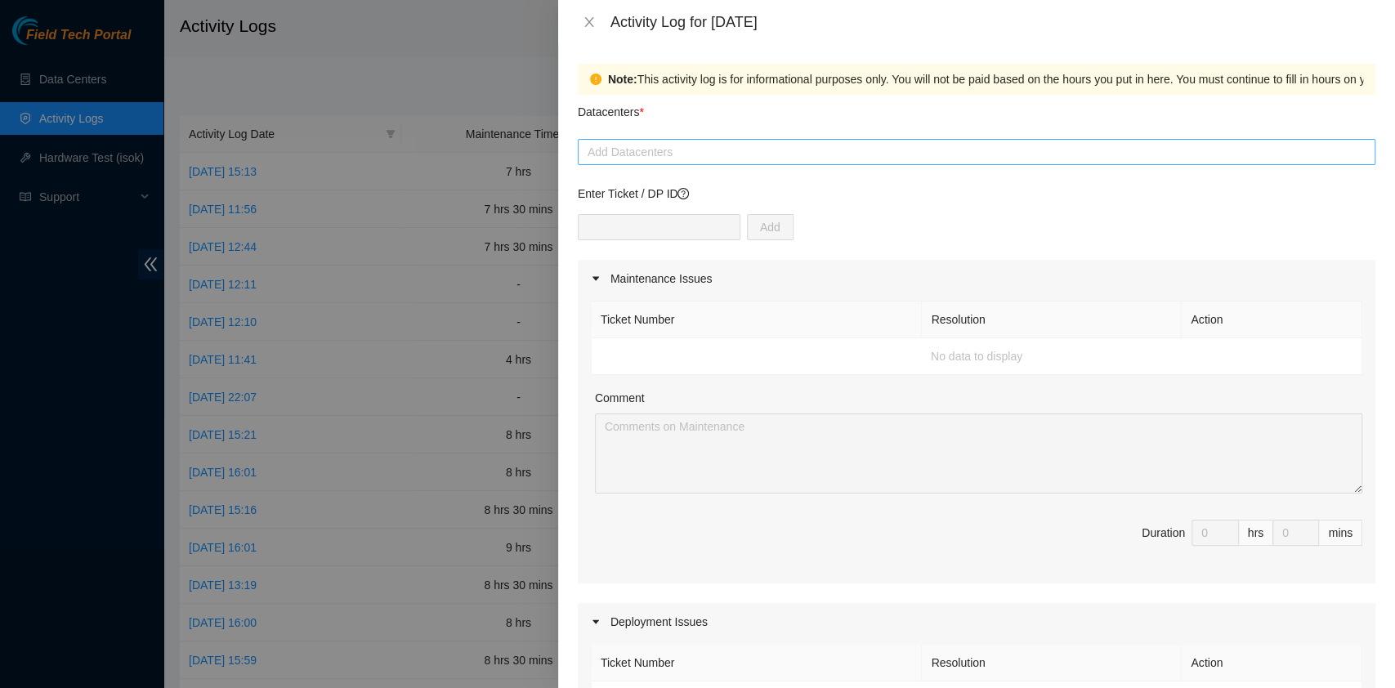
click at [700, 144] on div at bounding box center [976, 152] width 789 height 20
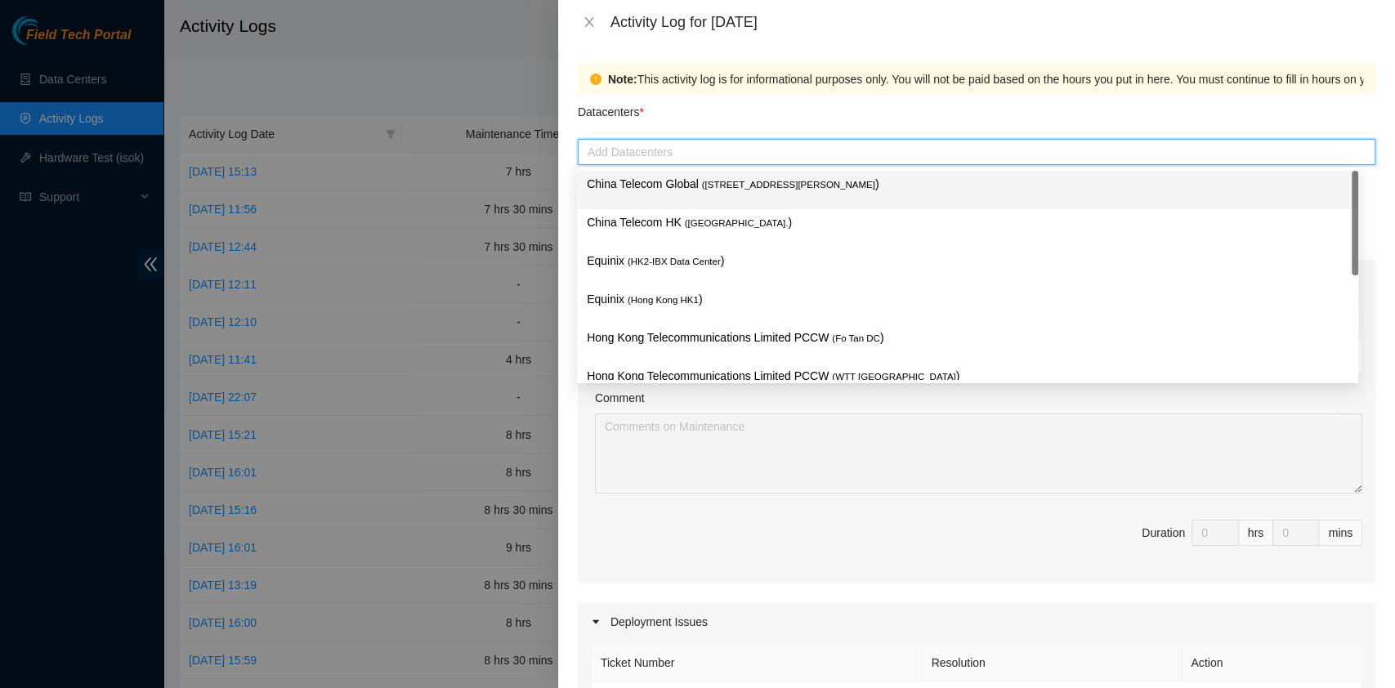
click at [688, 187] on p "China Telecom Global ( Room B11, 2/F, 18 Chun Yat Street, TKO , Hong Kong )" at bounding box center [967, 184] width 761 height 19
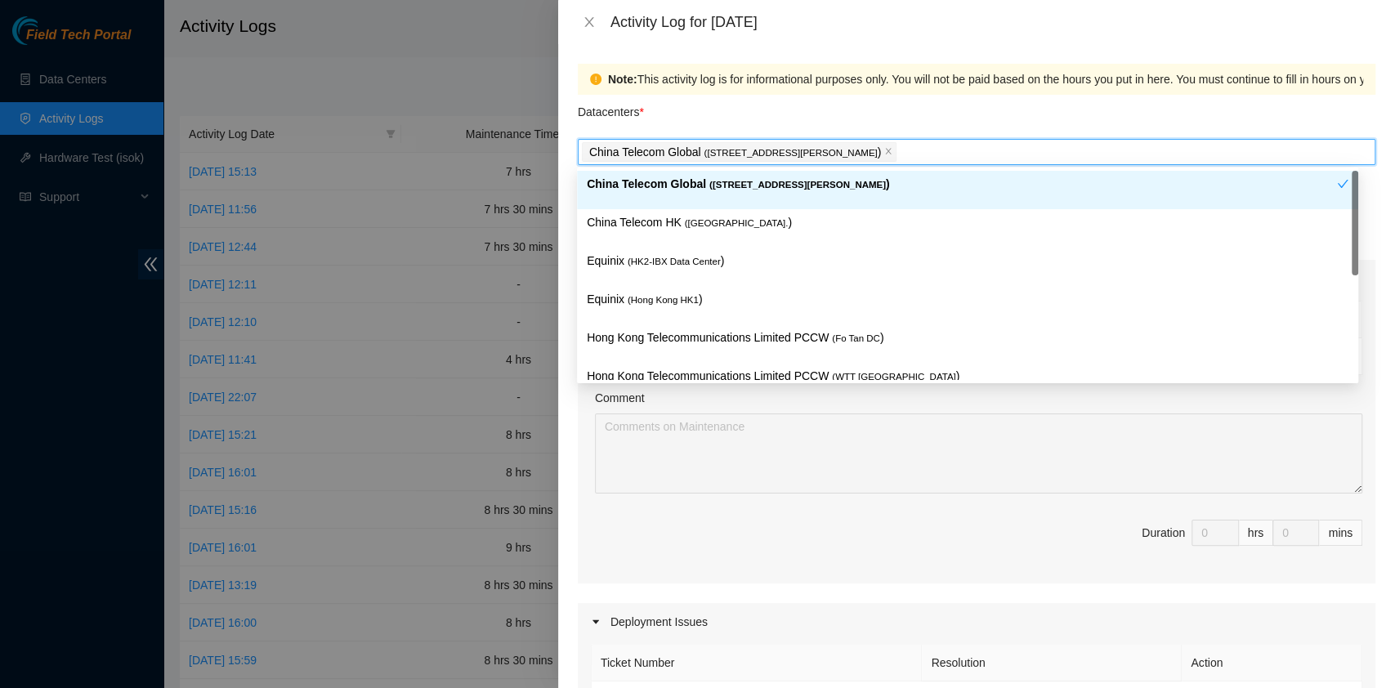
click at [674, 233] on div "China Telecom HK ( Hong Kong. )" at bounding box center [967, 228] width 761 height 30
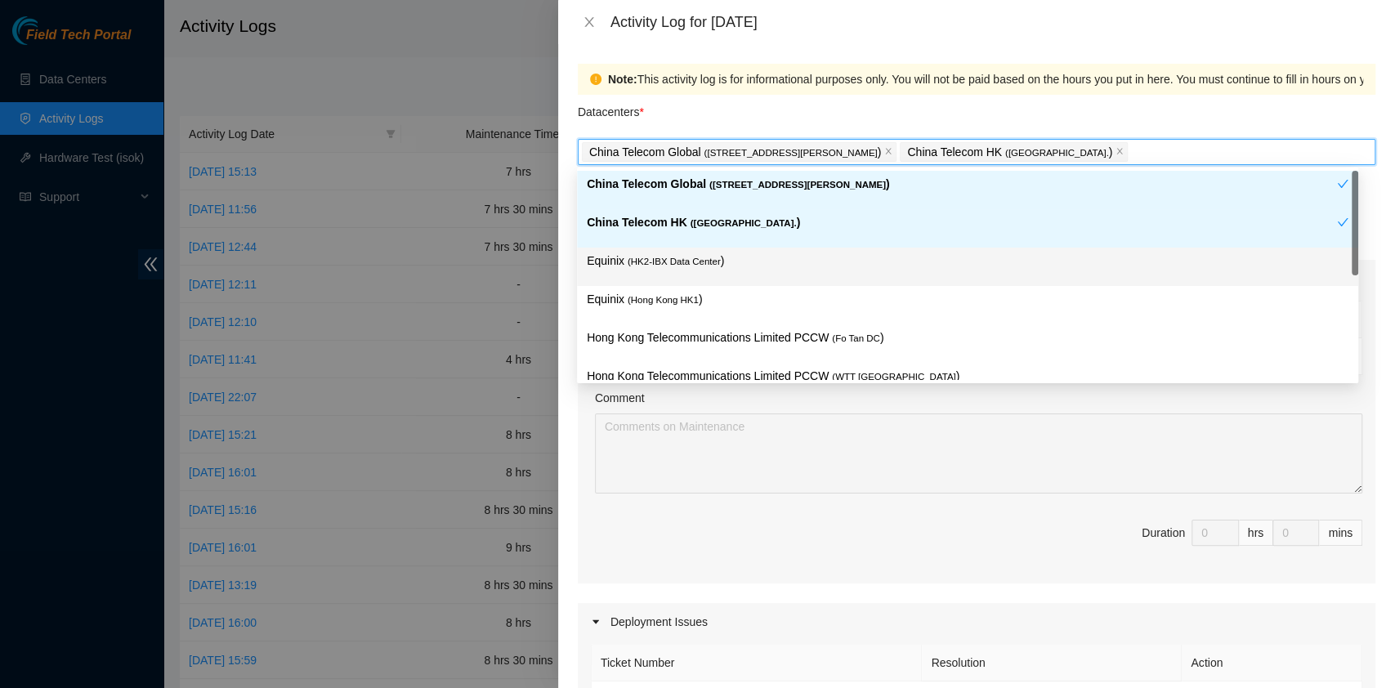
click at [670, 270] on p "Equinix ( HK2-IBX Data Center )" at bounding box center [967, 261] width 761 height 19
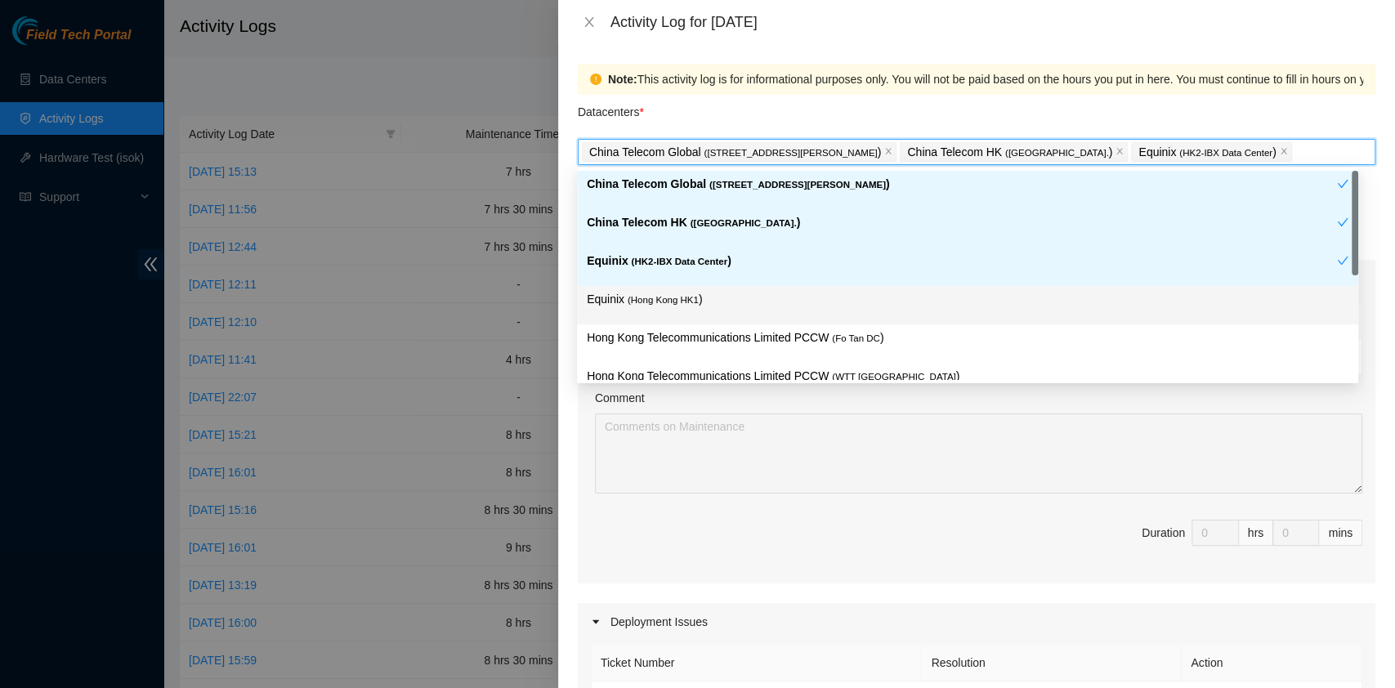
click at [668, 312] on div "Equinix ( Hong Kong HK1 )" at bounding box center [967, 305] width 761 height 30
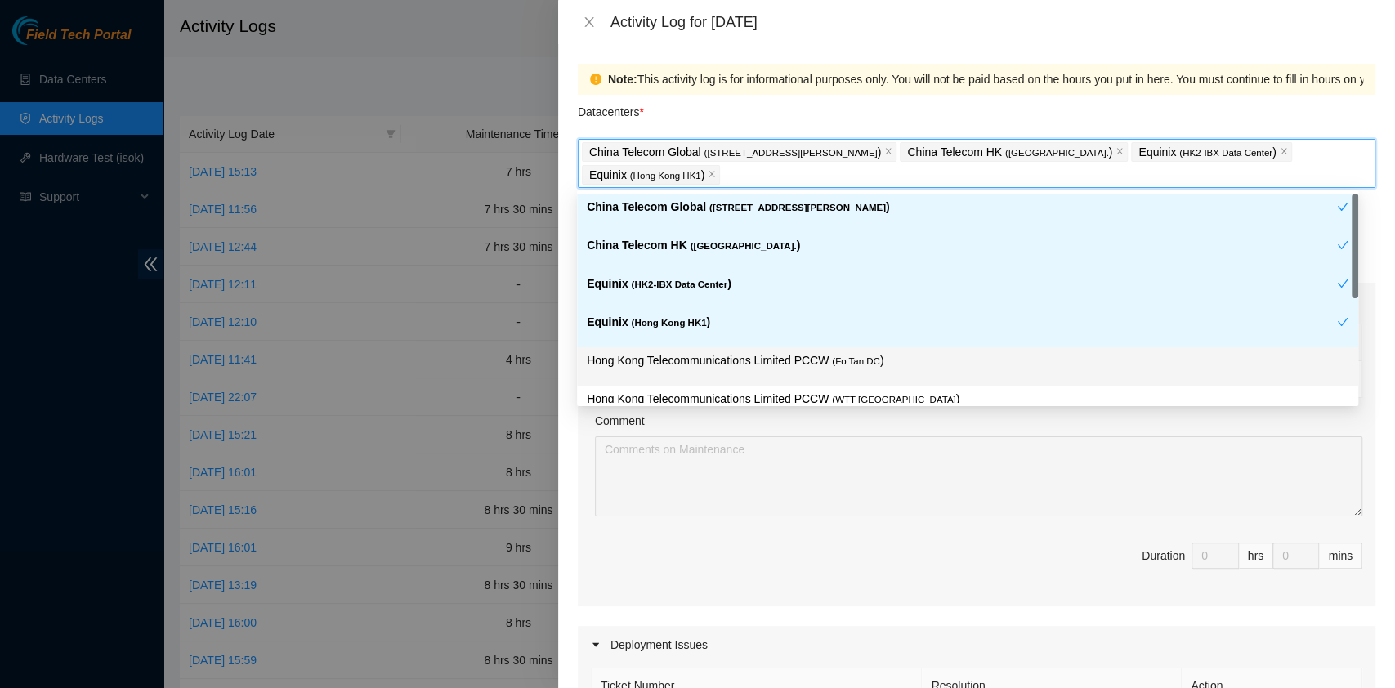
click at [684, 364] on p "Hong Kong Telecommunications Limited PCCW ( Fo Tan DC )" at bounding box center [967, 360] width 761 height 19
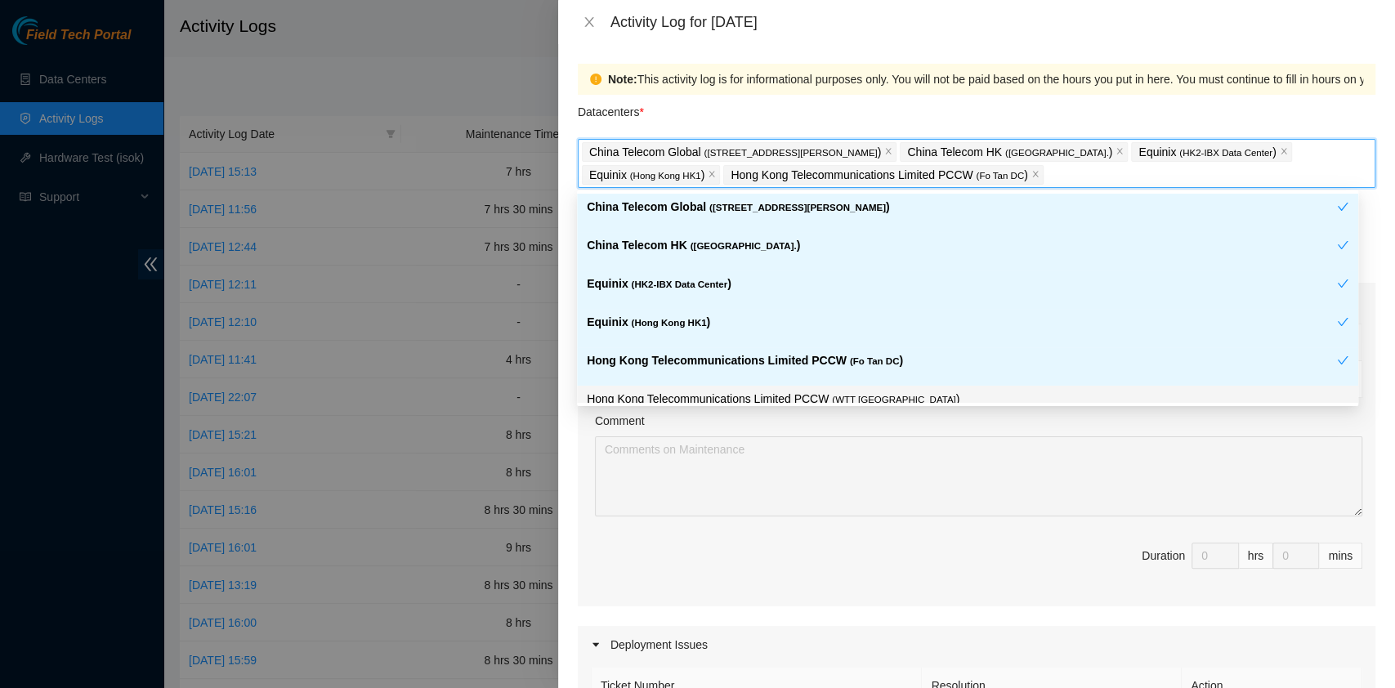
click at [714, 404] on body "Field Tech Portal Data Centers Activity Logs Hardware Test (isok) Support Activ…" at bounding box center [690, 344] width 1381 height 688
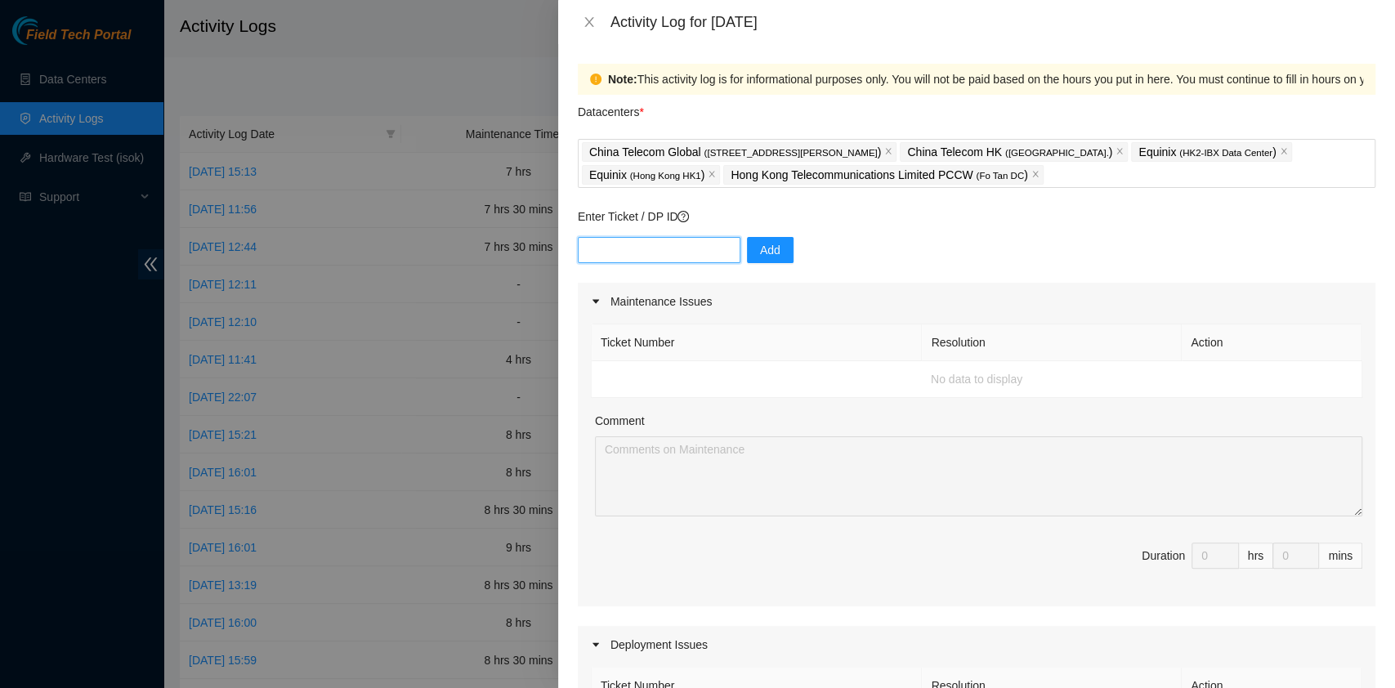
click at [692, 256] on input "text" at bounding box center [659, 250] width 163 height 26
paste input "B-V-5ULS6Q5"
type input "B-V-5ULS6Q5"
click at [747, 253] on button "Add" at bounding box center [770, 250] width 47 height 26
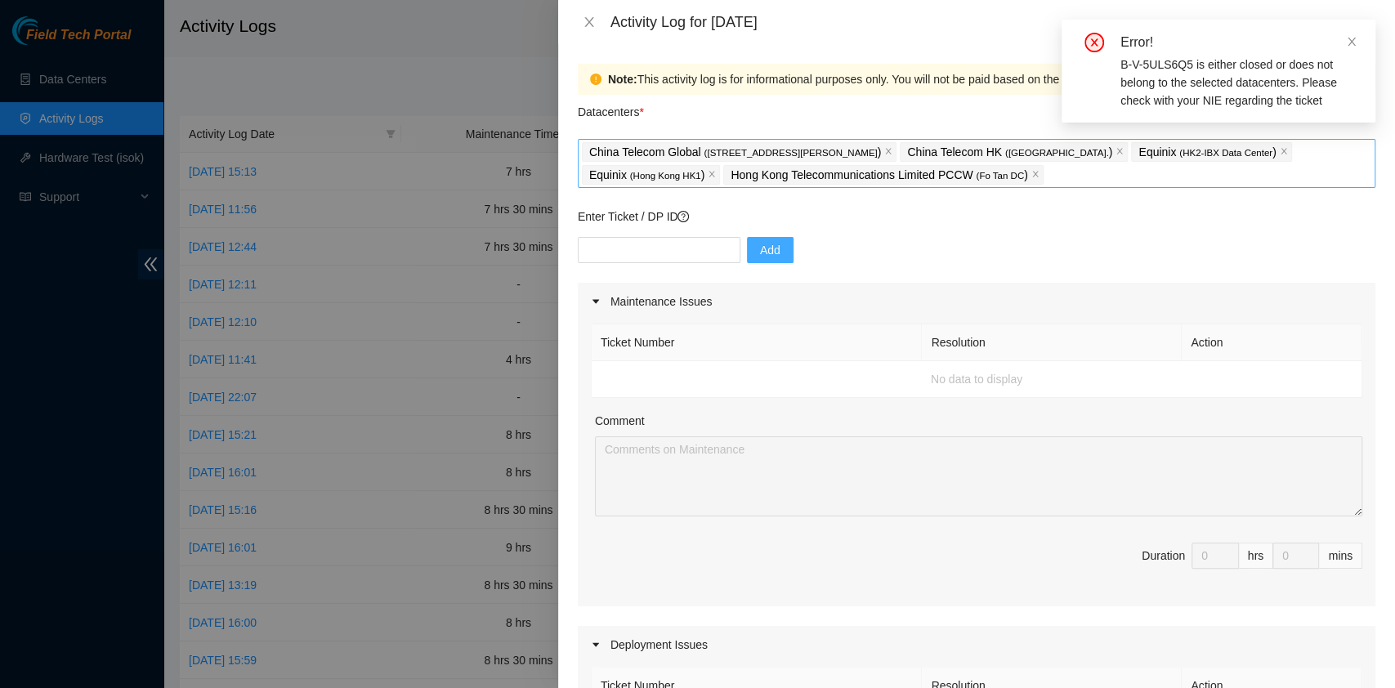
click at [1161, 167] on div "China Telecom Global ( Room B11, 2/F, 18 Chun Yat Street, TKO , Hong Kong ) Chi…" at bounding box center [976, 164] width 789 height 46
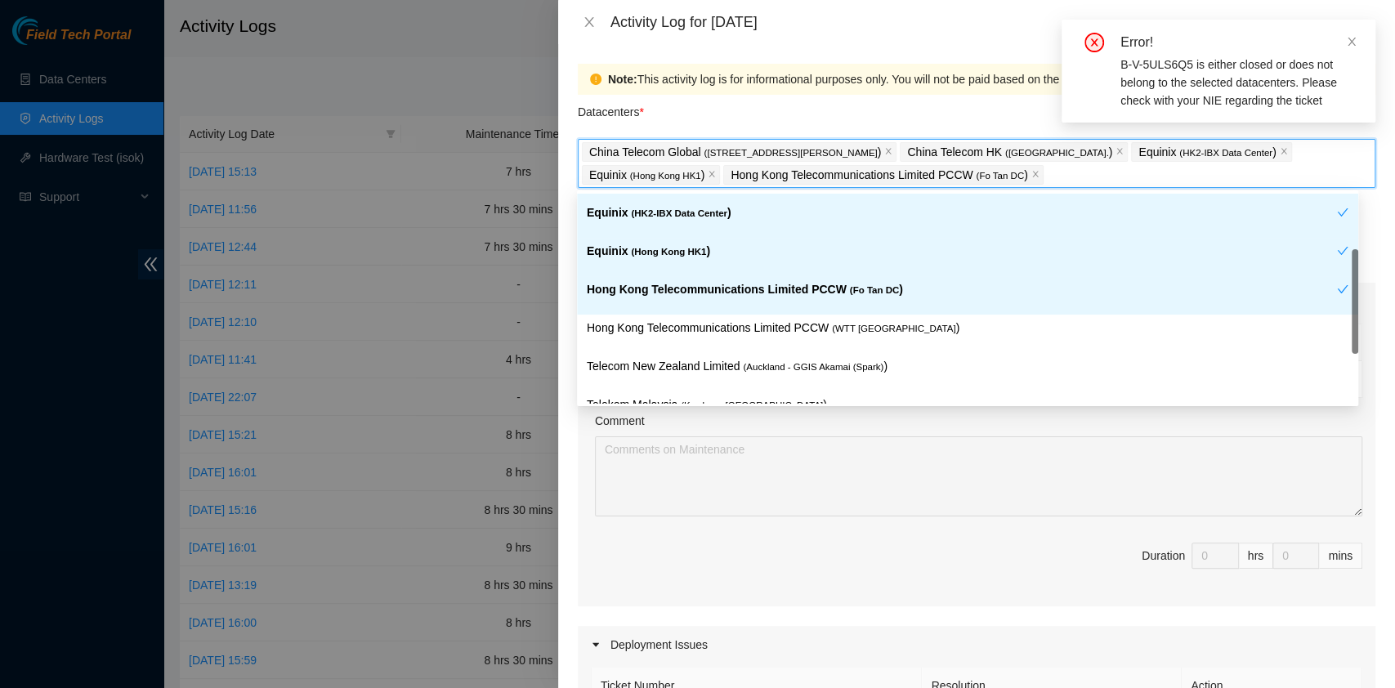
scroll to position [174, 0]
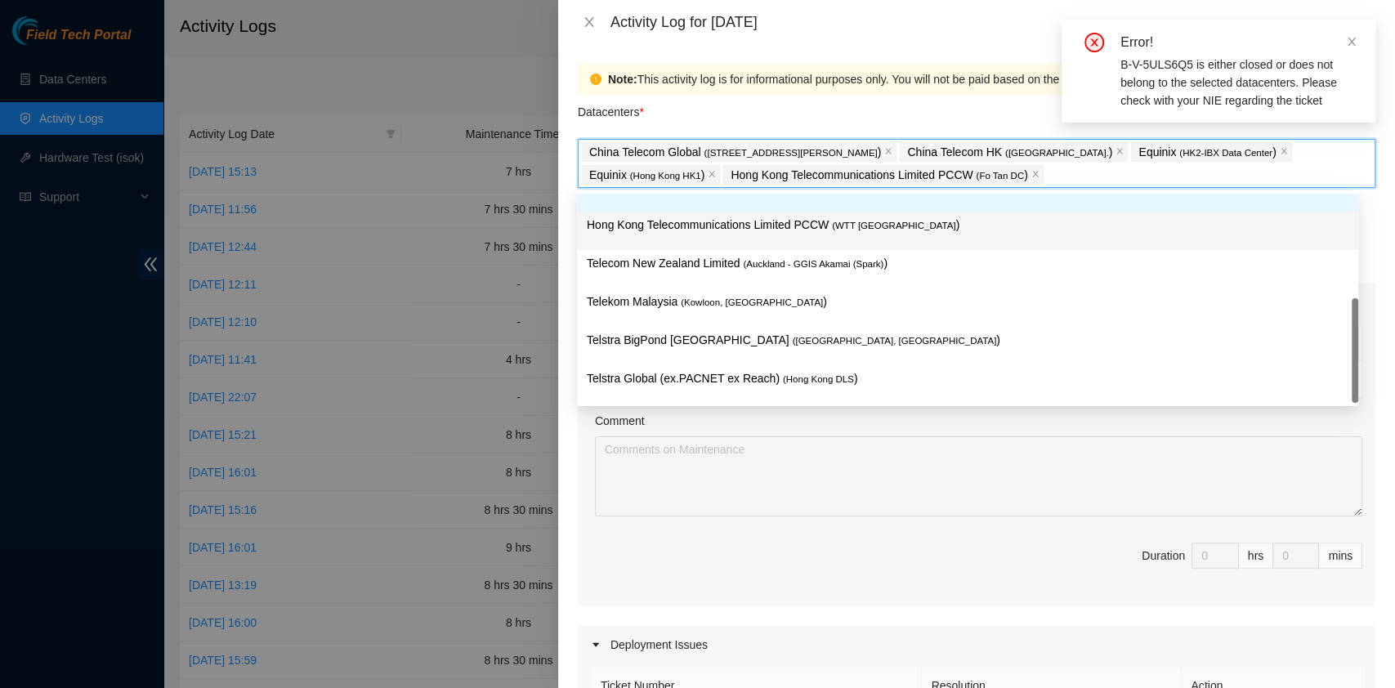
click at [809, 234] on div "Hong Kong Telecommunications Limited PCCW ( WTT DC )" at bounding box center [967, 231] width 761 height 30
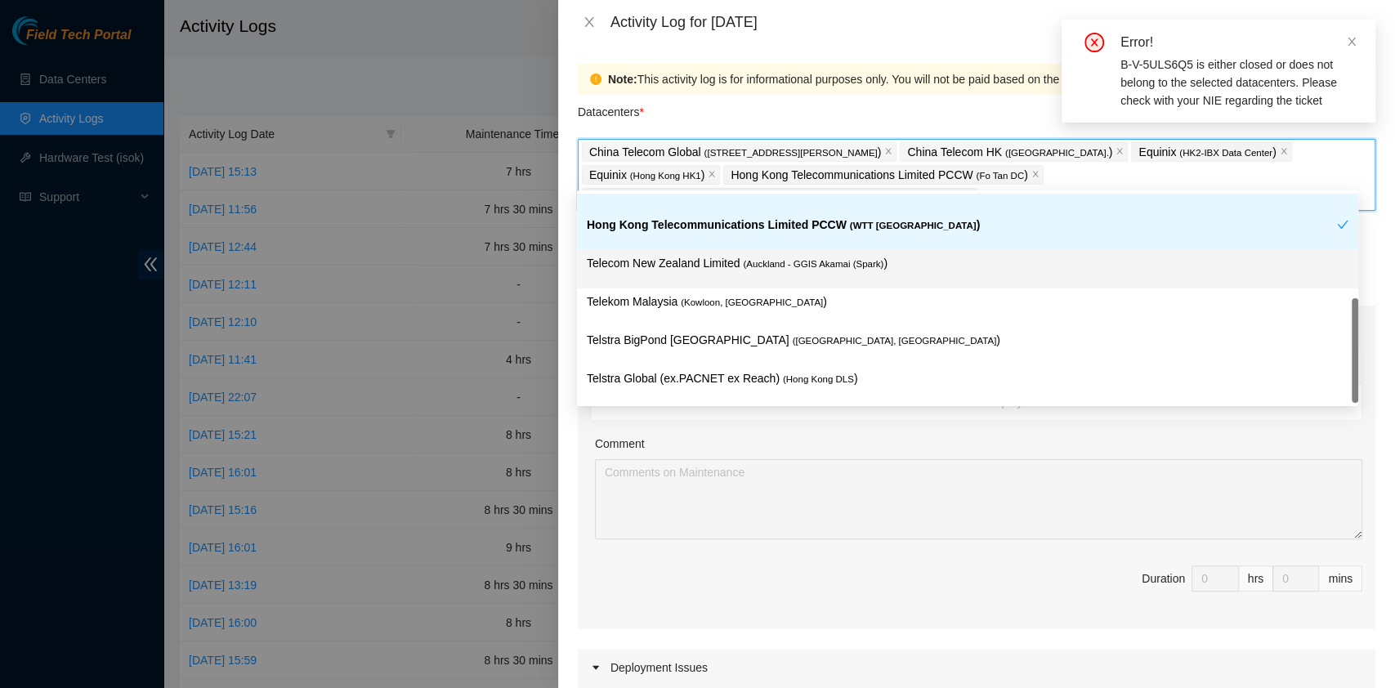
click at [742, 305] on span "( Kowloon, Hong Kong" at bounding box center [752, 302] width 142 height 10
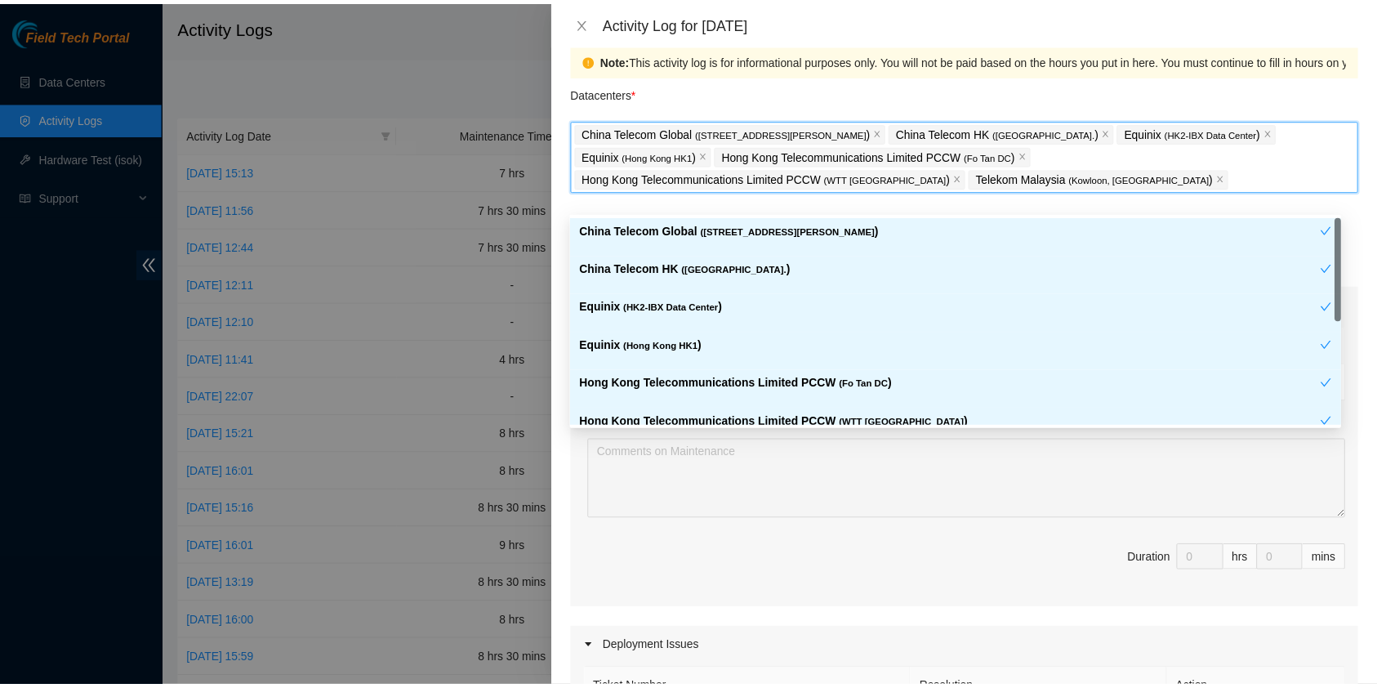
scroll to position [0, 0]
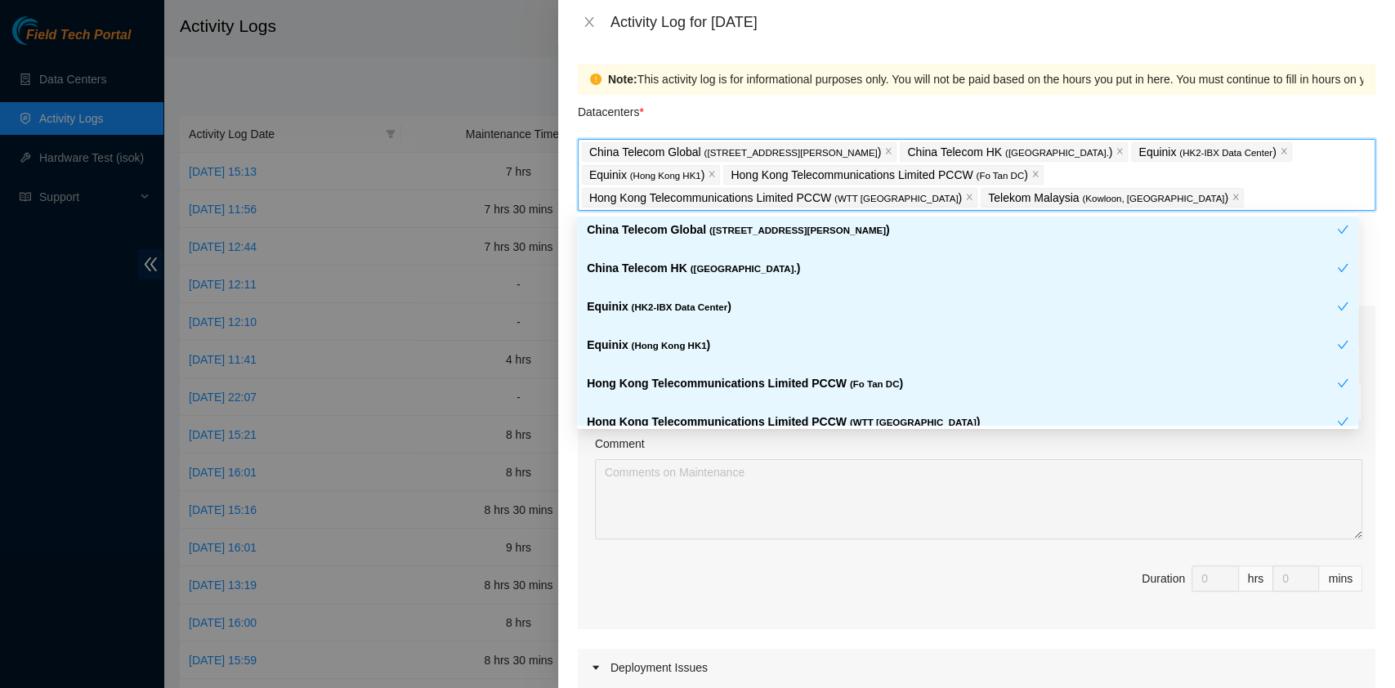
click at [677, 572] on span "Duration 0 hrs 0 mins" at bounding box center [976, 588] width 771 height 46
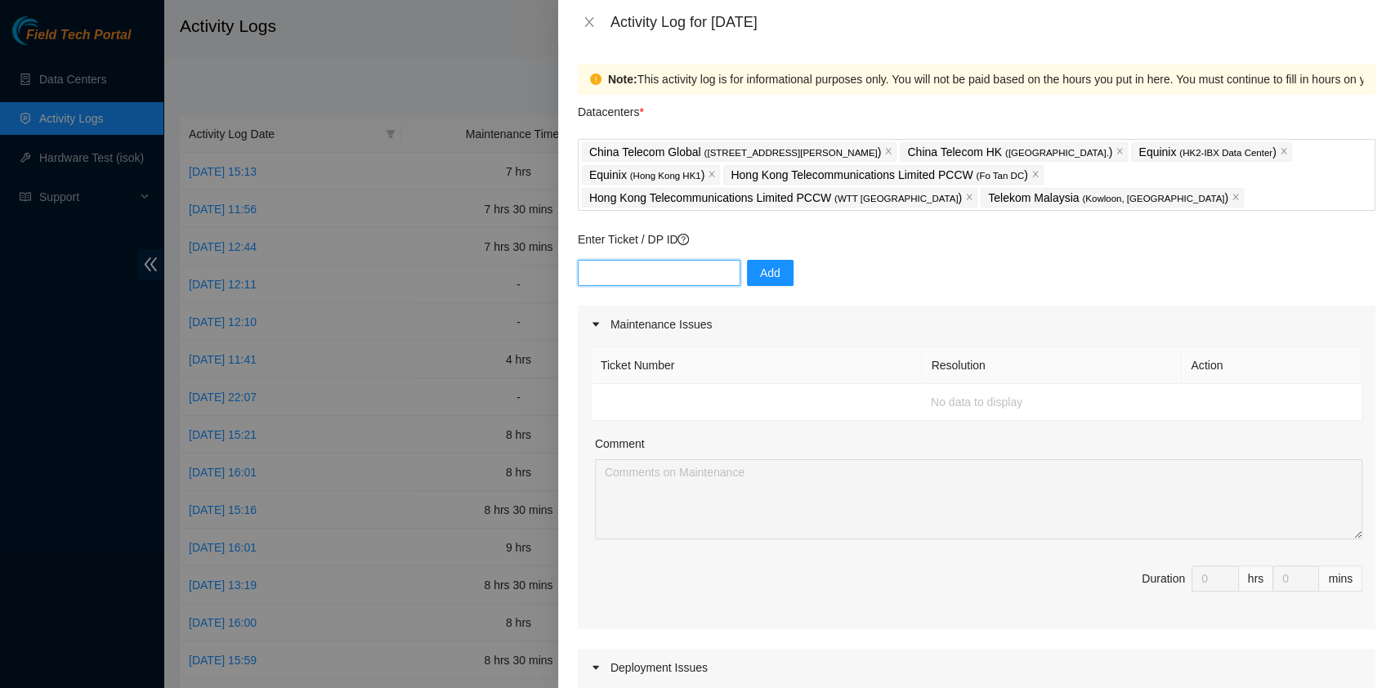
click at [680, 276] on input "text" at bounding box center [659, 273] width 163 height 26
paste input "B-V-5ULS6Q5"
type input "B-V-5ULS6Q5"
click at [747, 278] on button "Add" at bounding box center [770, 273] width 47 height 26
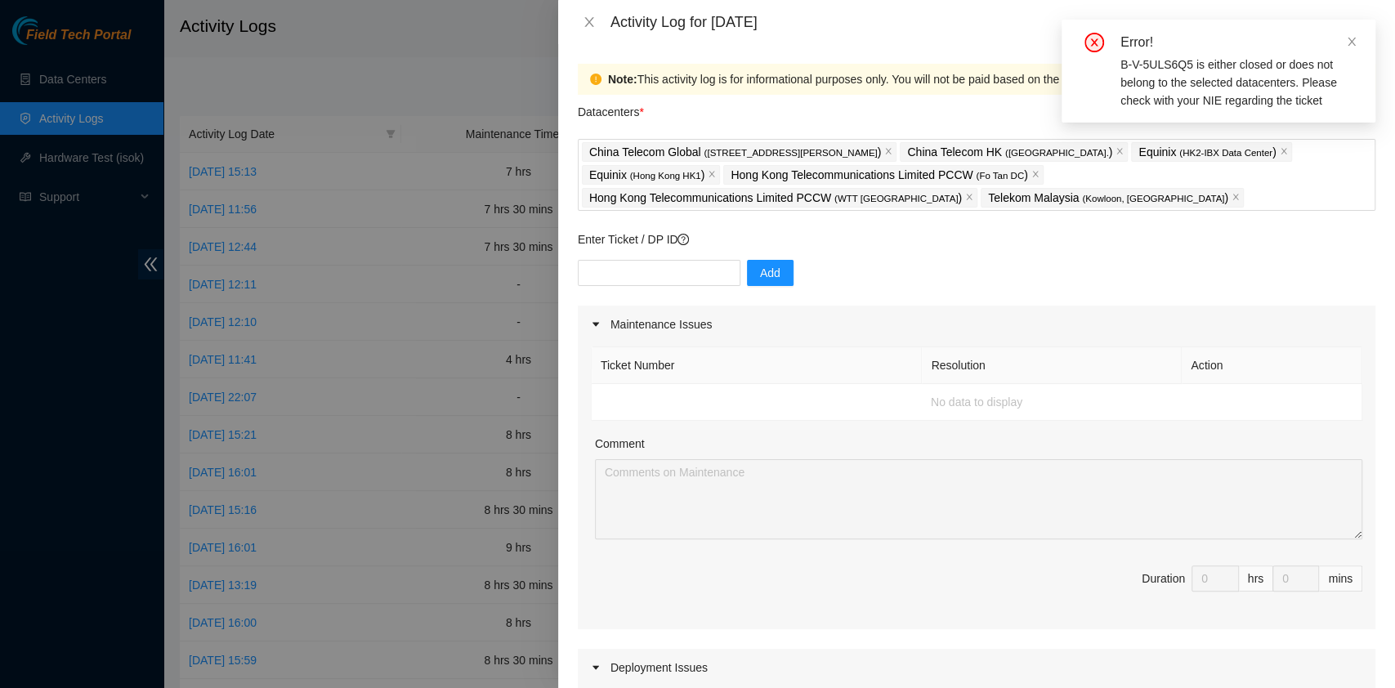
click at [600, 25] on div "Activity Log for 26-08-2025" at bounding box center [976, 22] width 797 height 18
click at [588, 24] on icon "close" at bounding box center [589, 22] width 13 height 13
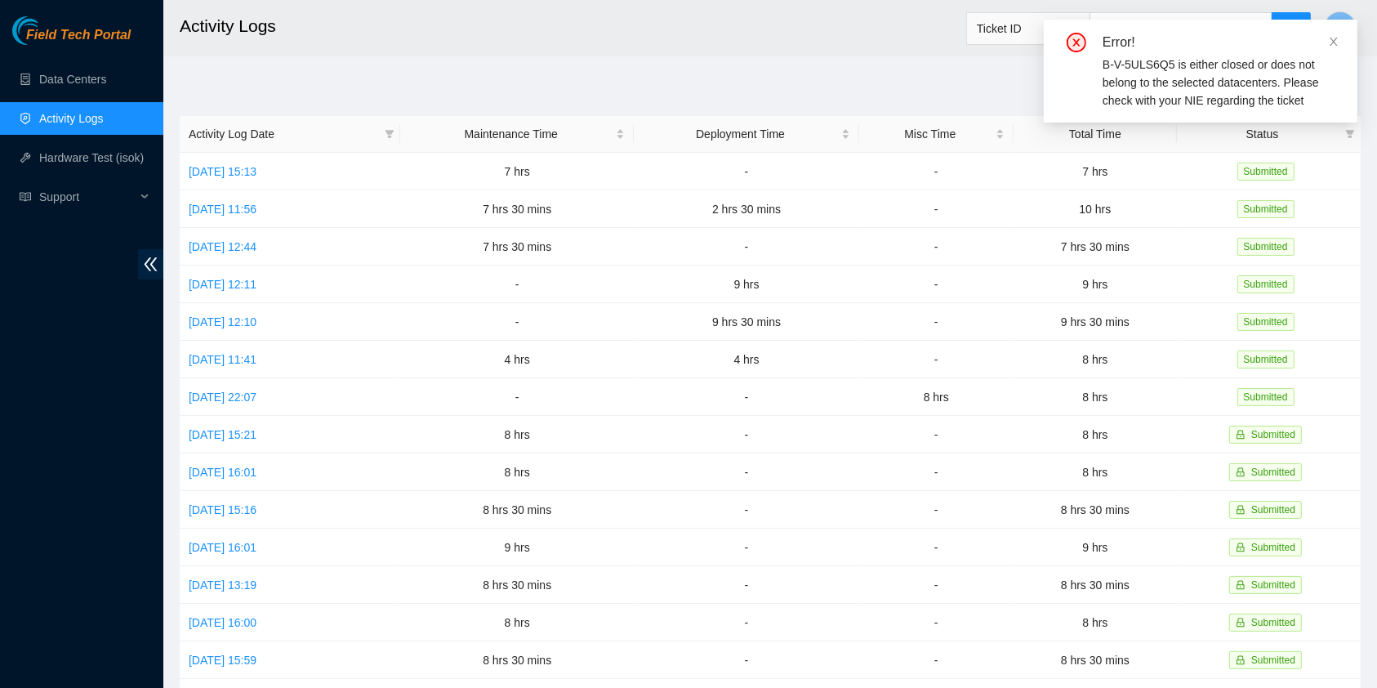
click at [584, 23] on h2 "Activity Logs" at bounding box center [650, 26] width 941 height 52
click at [1161, 38] on div "Error!" at bounding box center [1220, 43] width 235 height 20
click at [1161, 42] on icon "close" at bounding box center [1333, 41] width 11 height 11
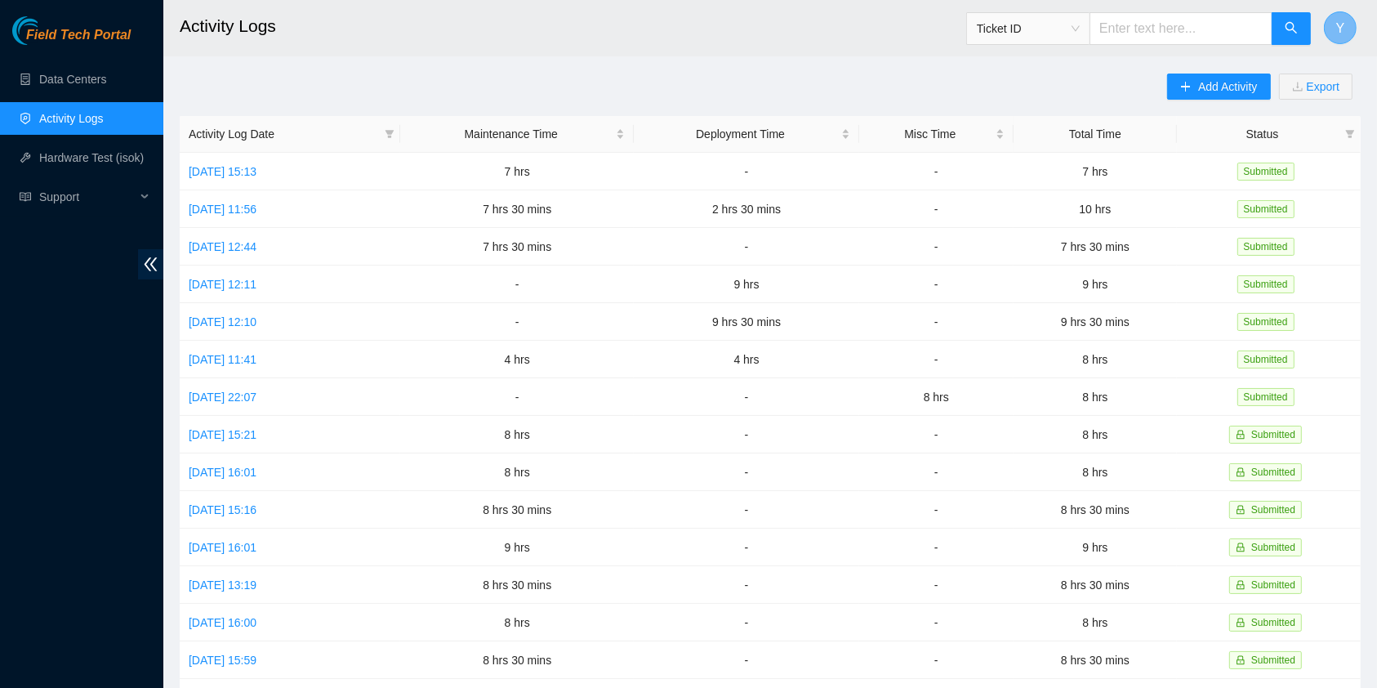
click at [1161, 28] on span "Y" at bounding box center [1341, 28] width 9 height 20
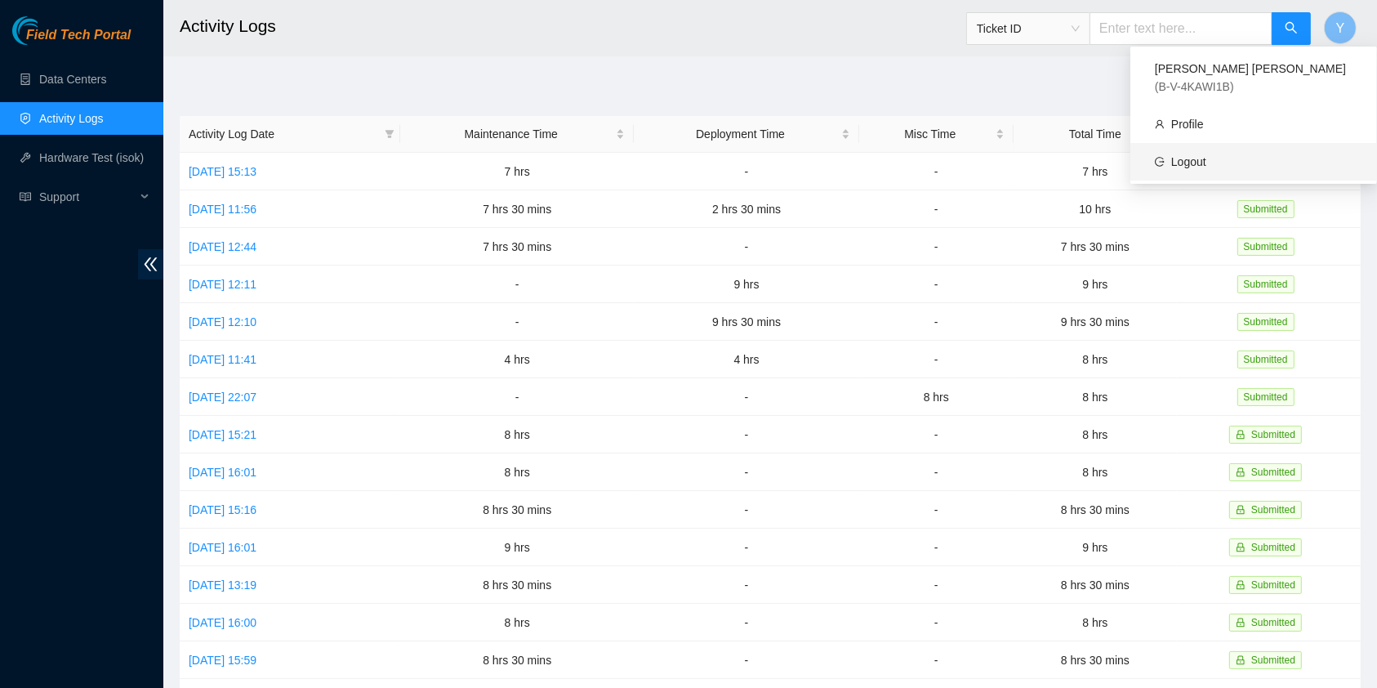
click at [1161, 155] on link "Logout" at bounding box center [1189, 161] width 35 height 13
